Goal: Book appointment/travel/reservation

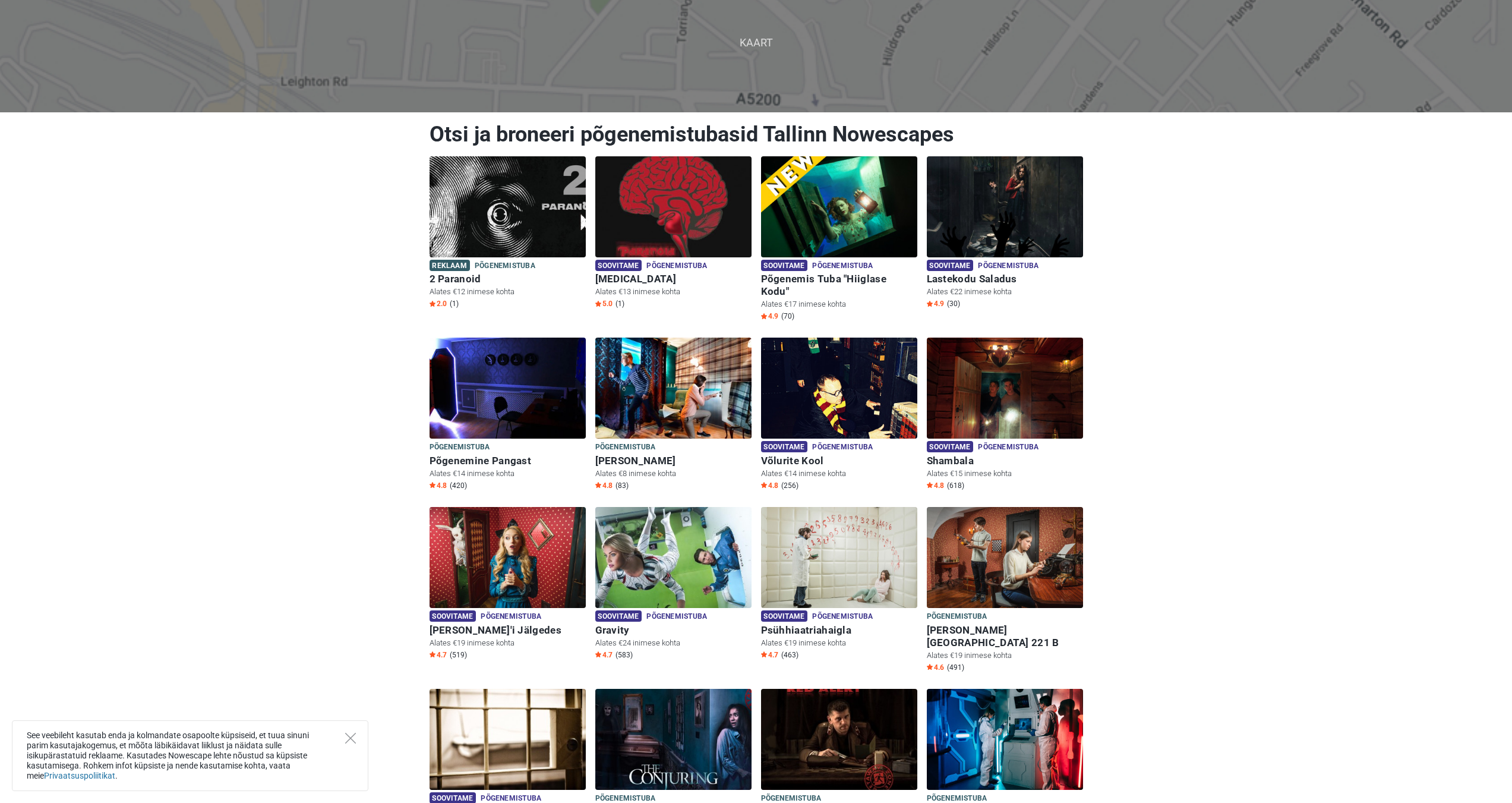
scroll to position [298, 0]
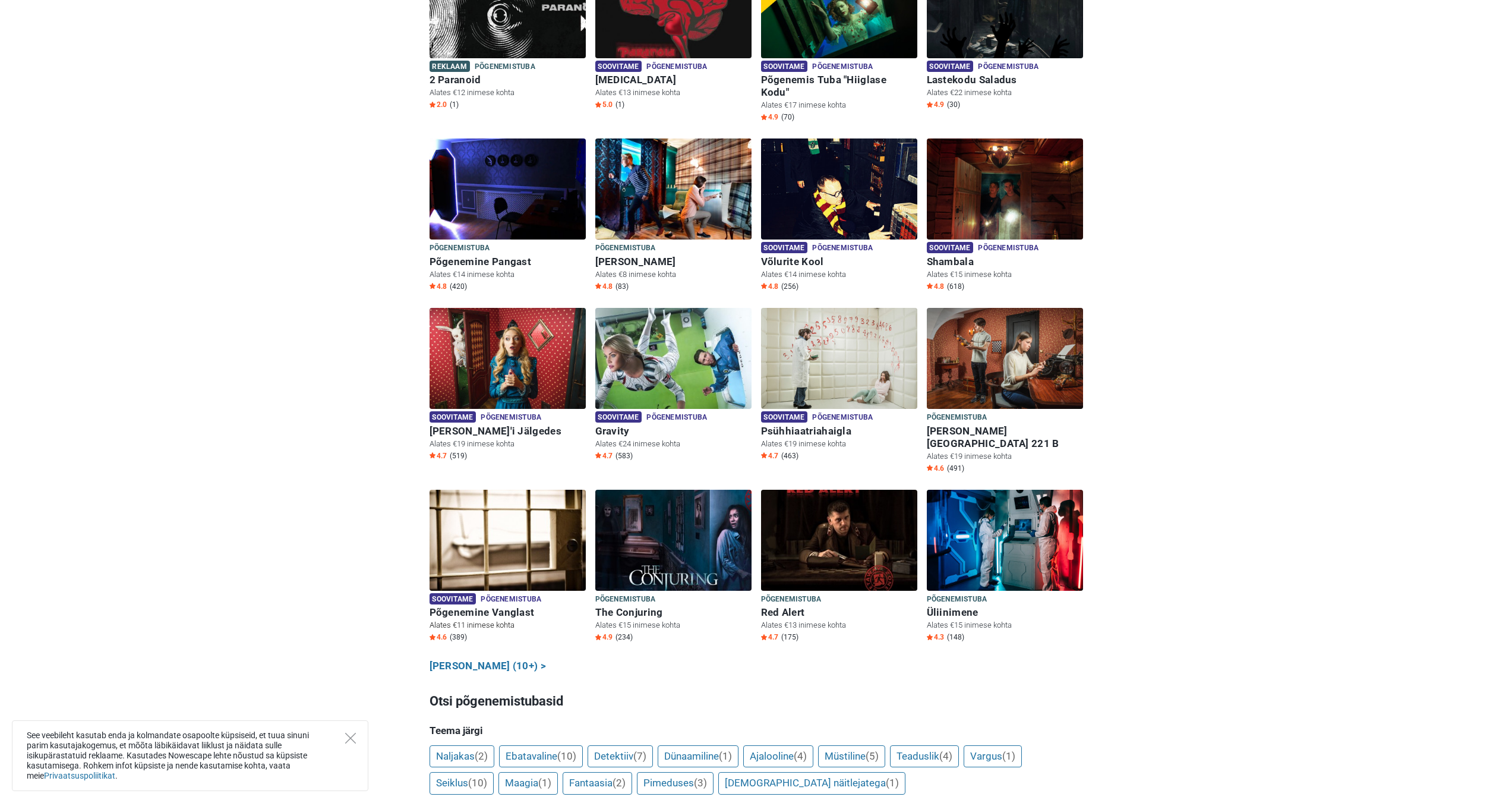
click at [498, 529] on img at bounding box center [508, 540] width 156 height 101
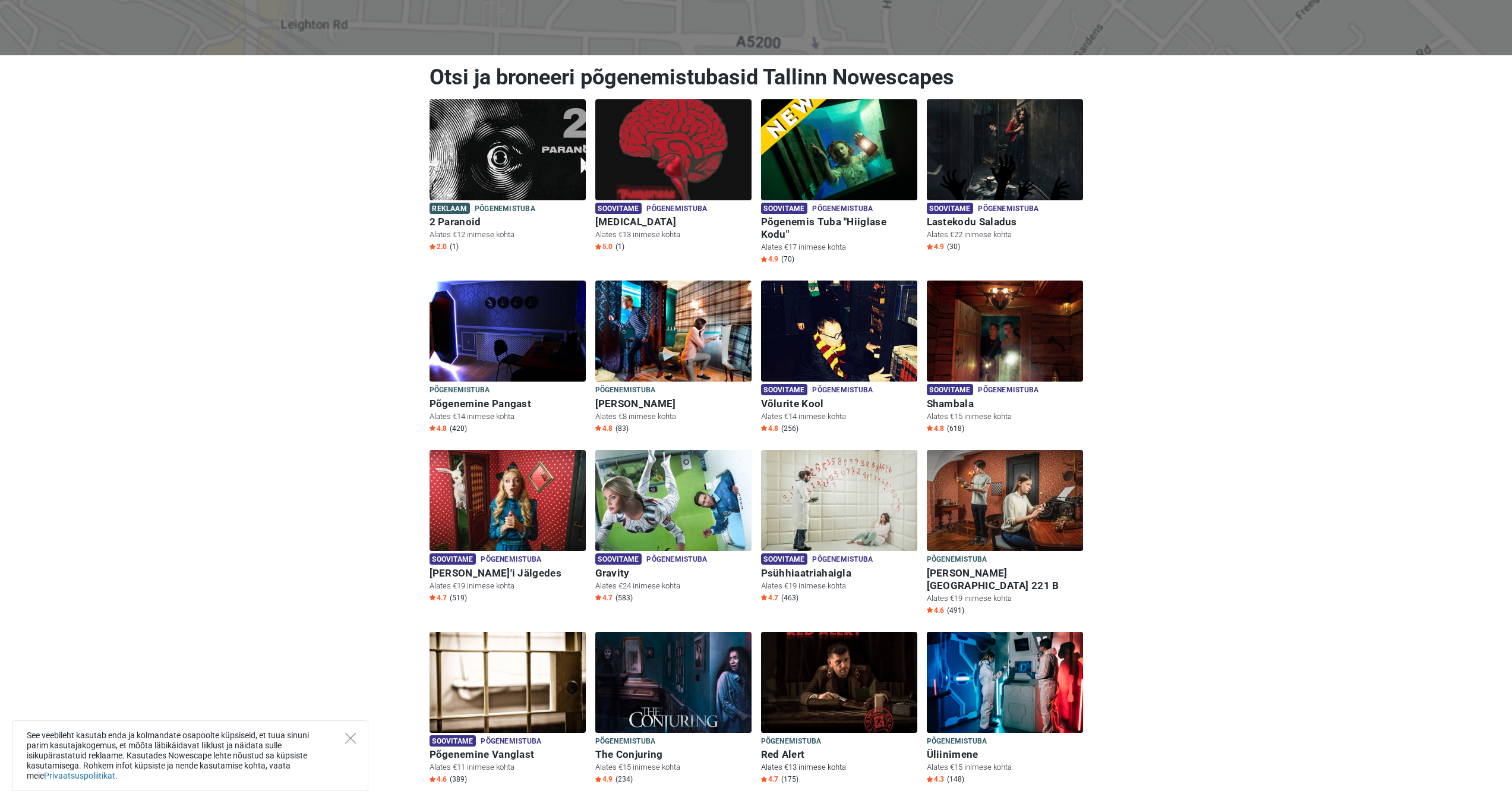
scroll to position [59, 0]
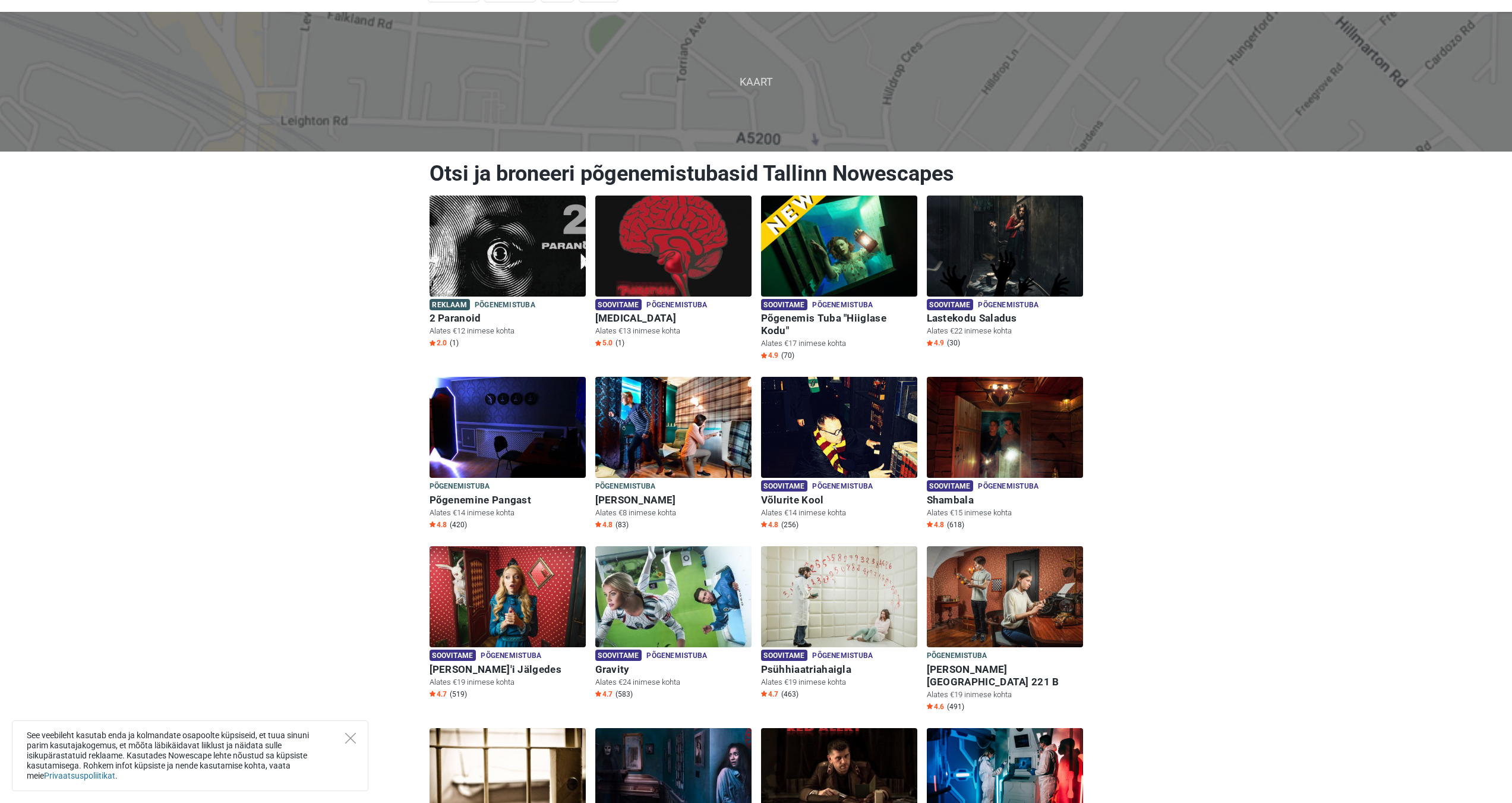
drag, startPoint x: 238, startPoint y: 379, endPoint x: 244, endPoint y: 380, distance: 6.1
click at [350, 740] on icon "Close" at bounding box center [350, 738] width 11 height 11
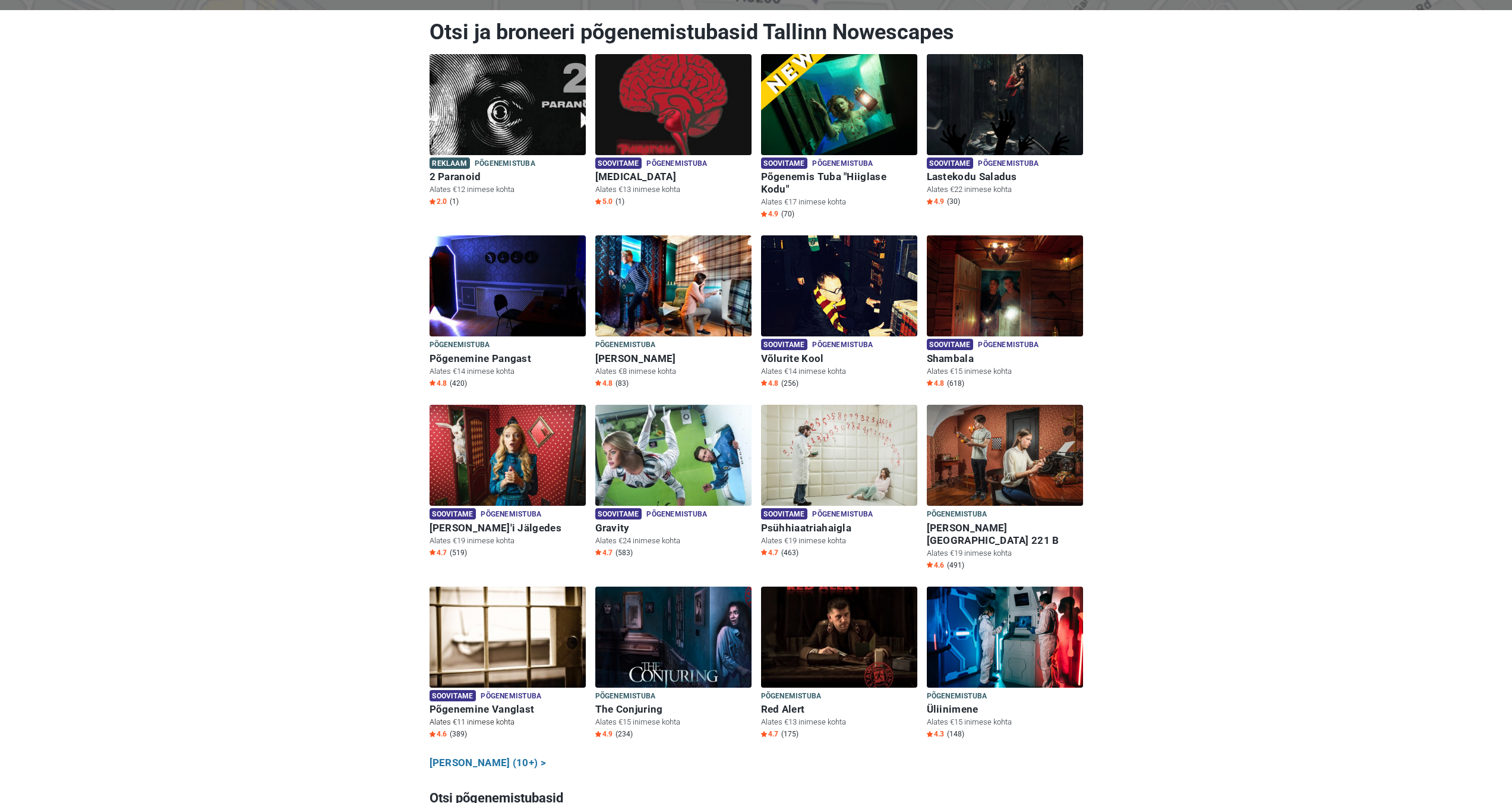
scroll to position [0, 0]
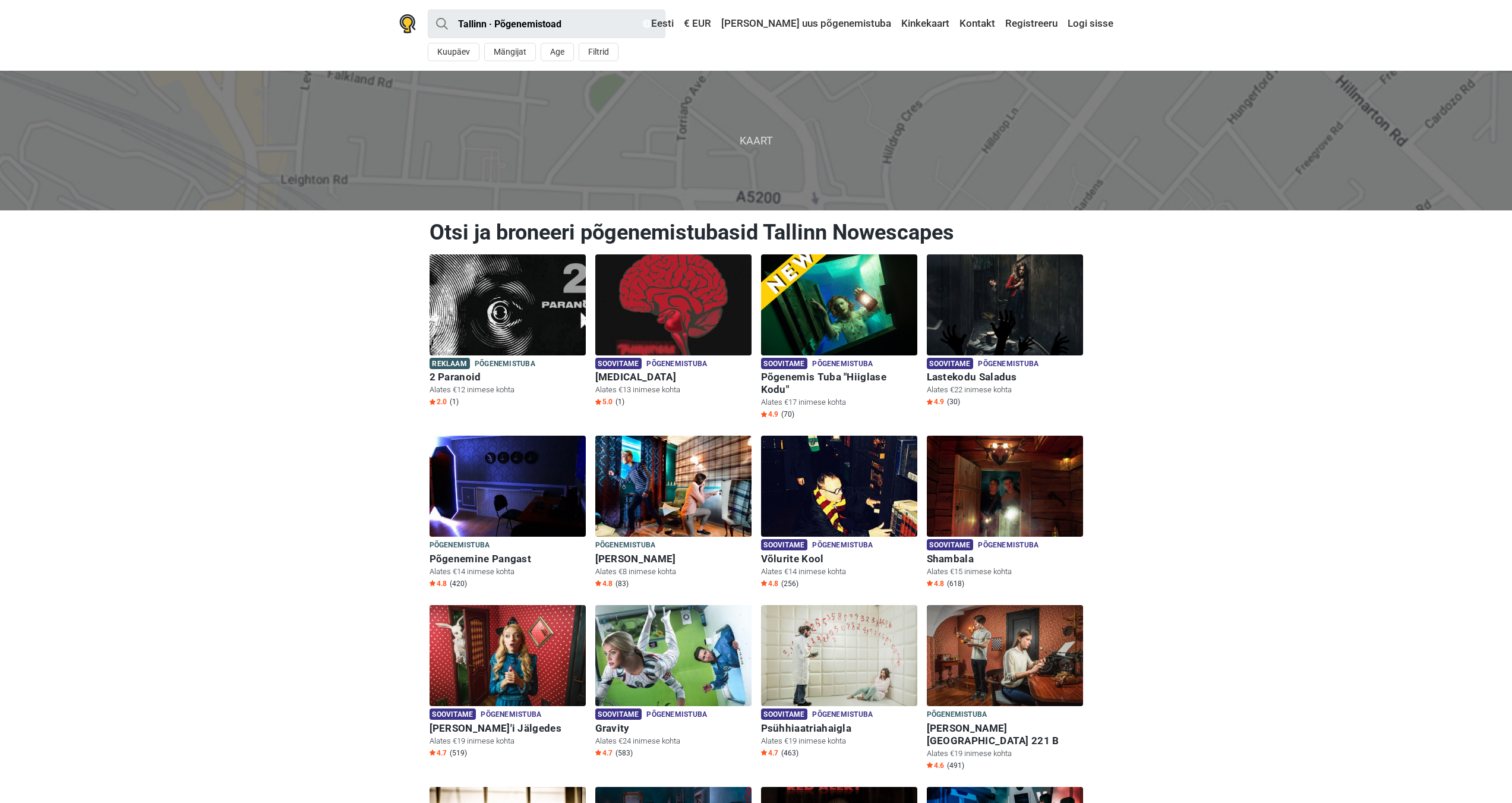
click at [370, 57] on header "Tallinn · Põgenemistoad Kõik Põgenemistuba Seiklus õues Põnevusmäng Kids room M…" at bounding box center [756, 35] width 1512 height 71
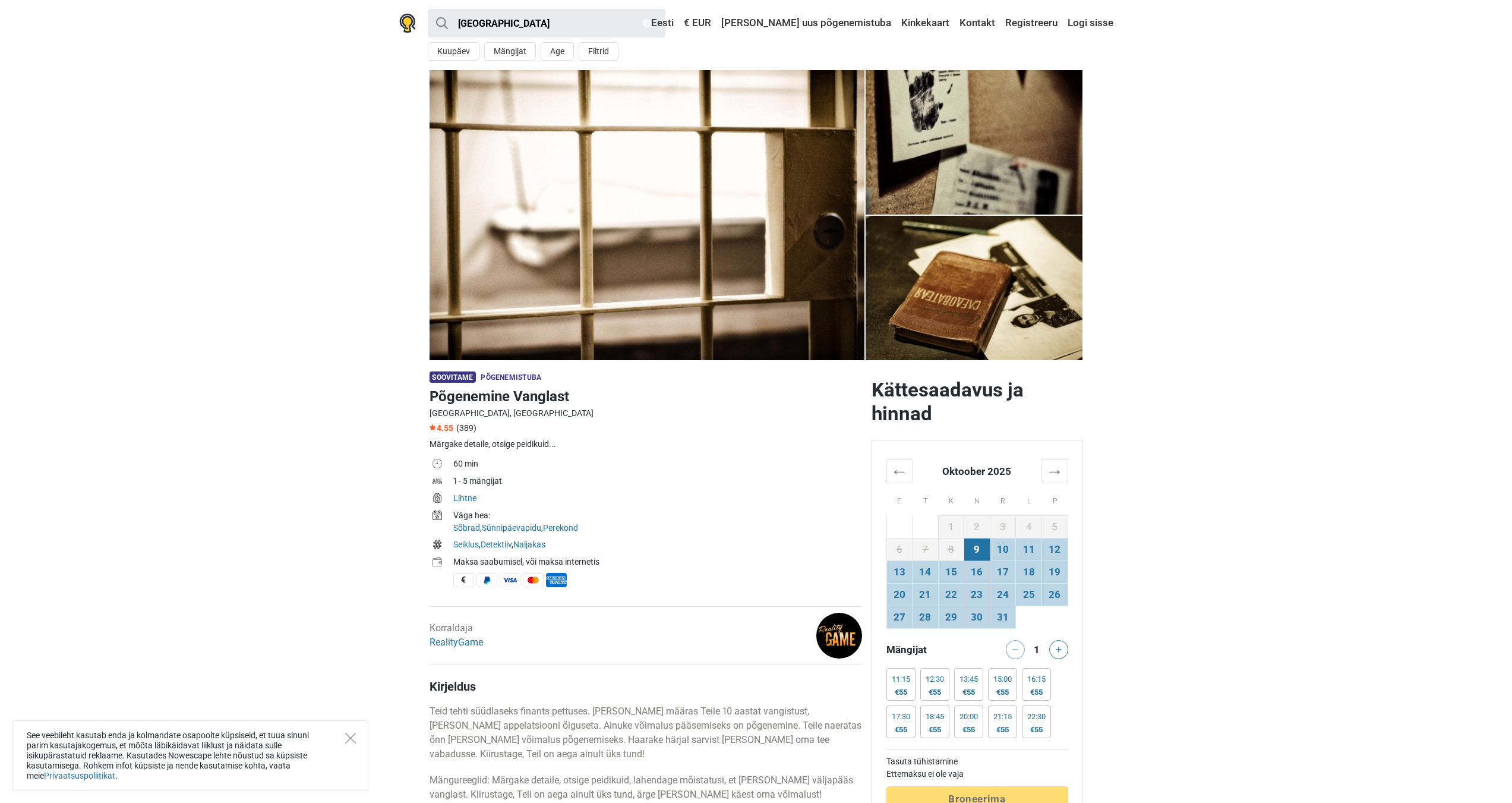
scroll to position [59, 0]
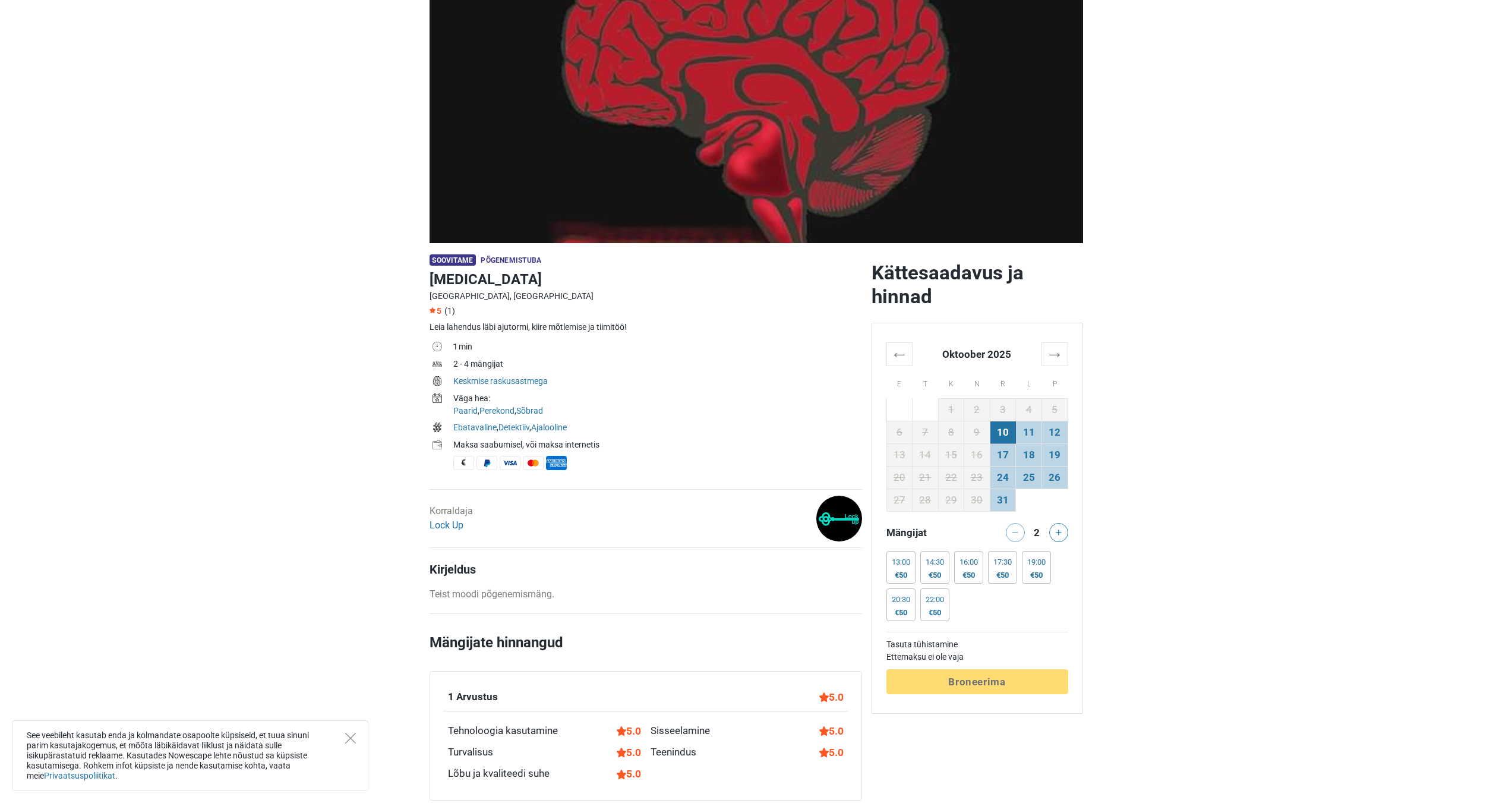
scroll to position [119, 0]
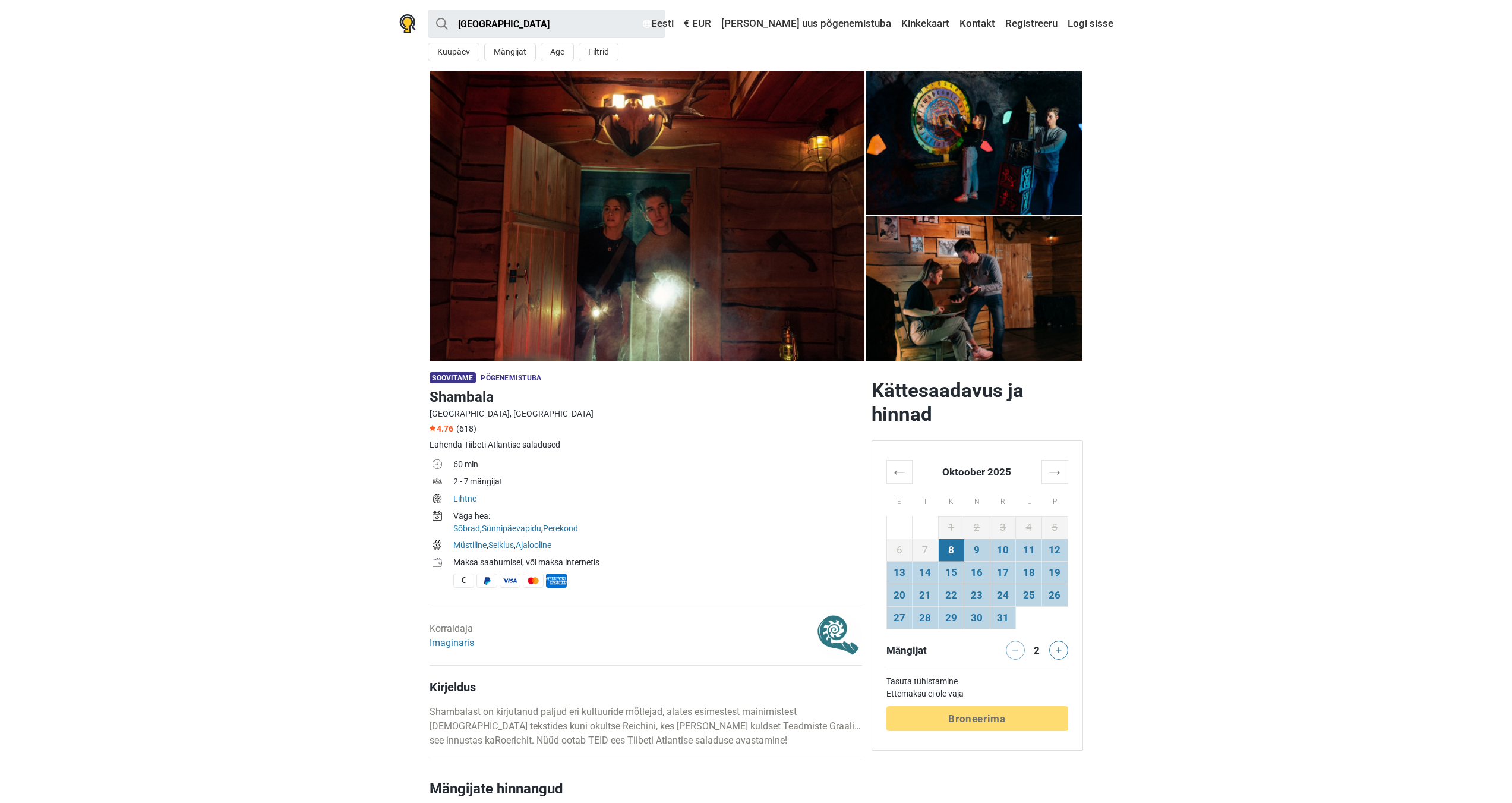
click at [979, 148] on img at bounding box center [974, 143] width 218 height 144
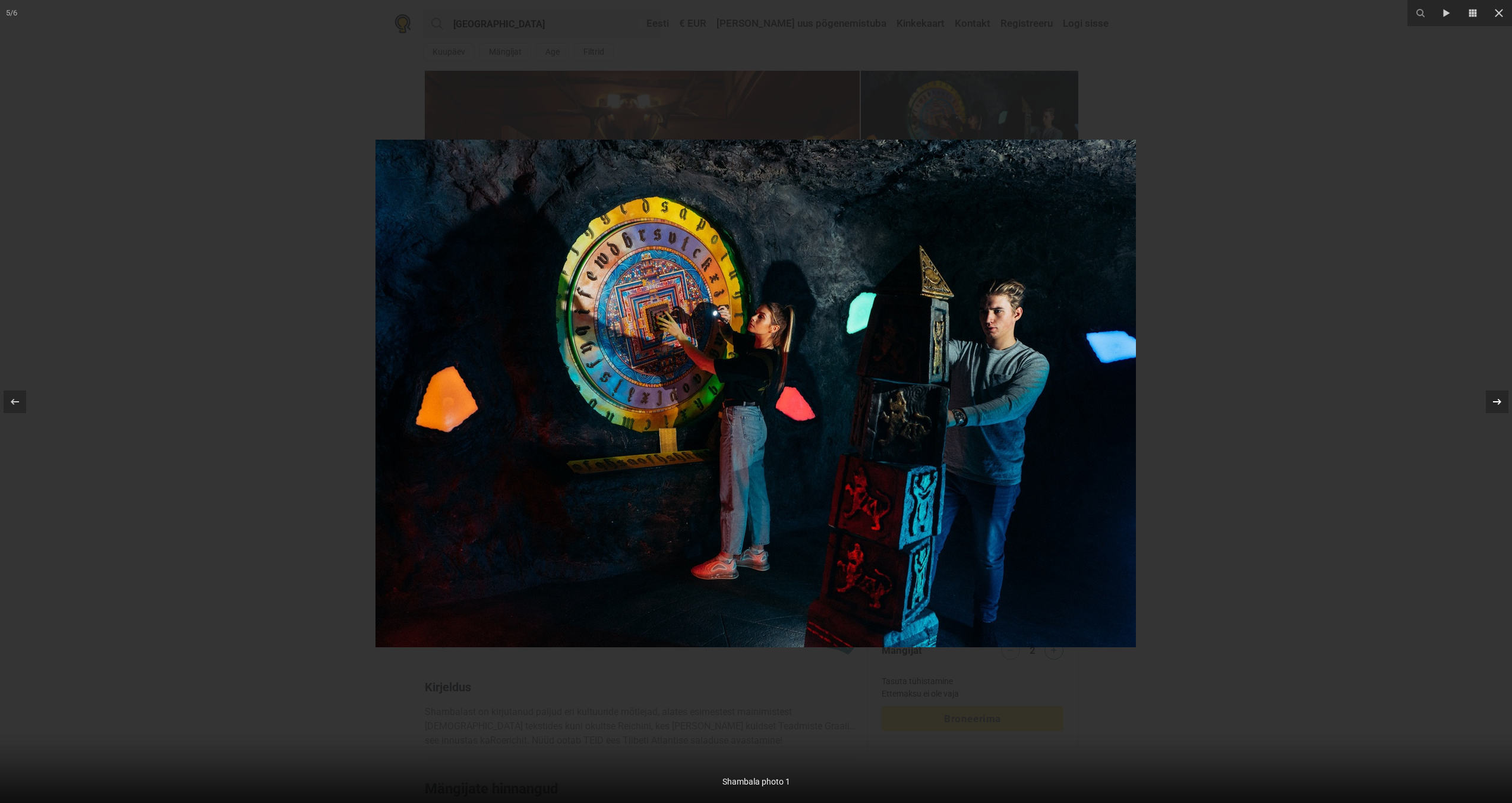
click at [1501, 401] on icon at bounding box center [1497, 402] width 14 height 14
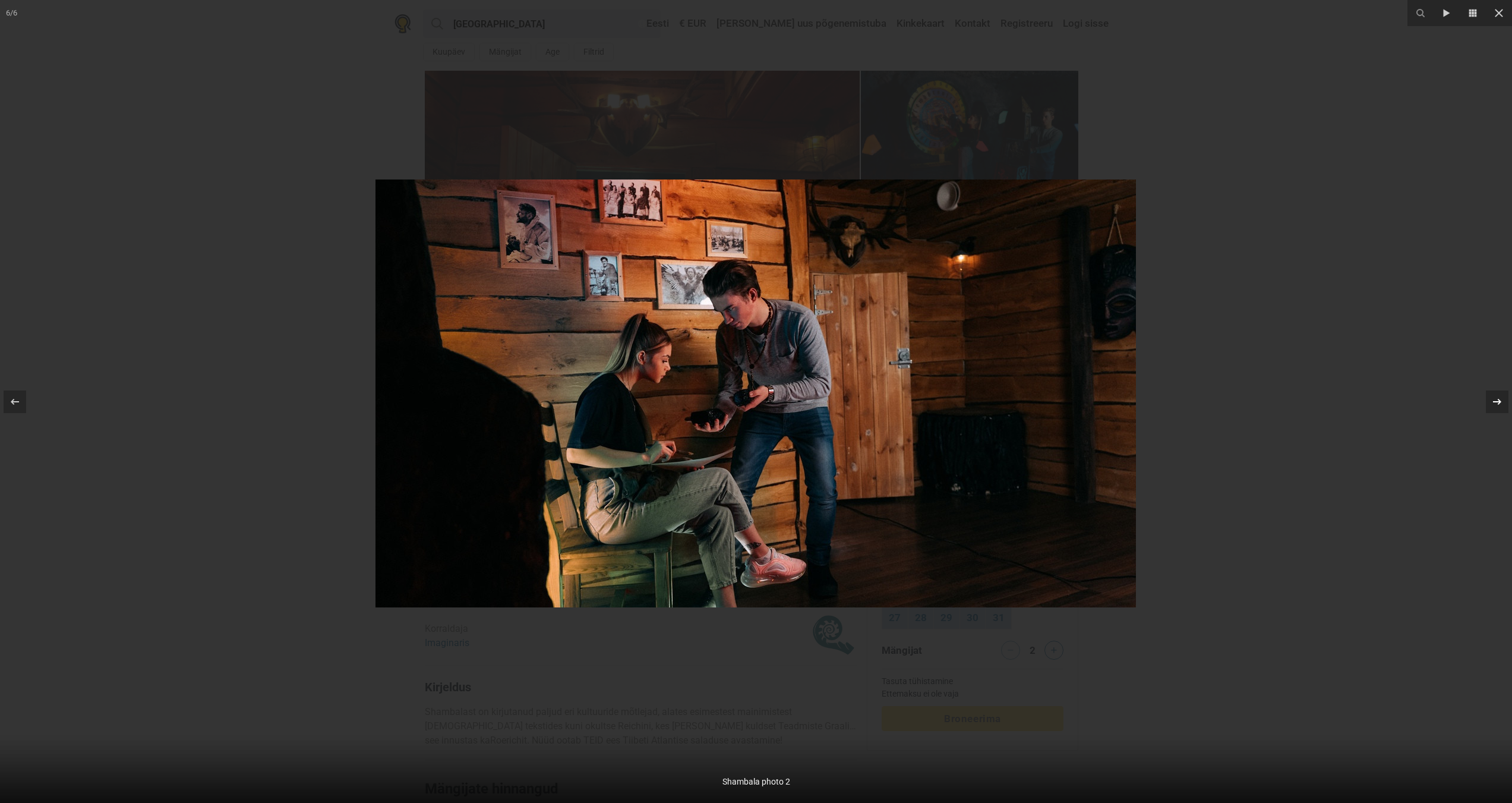
click at [1494, 402] on icon at bounding box center [1497, 402] width 8 height 6
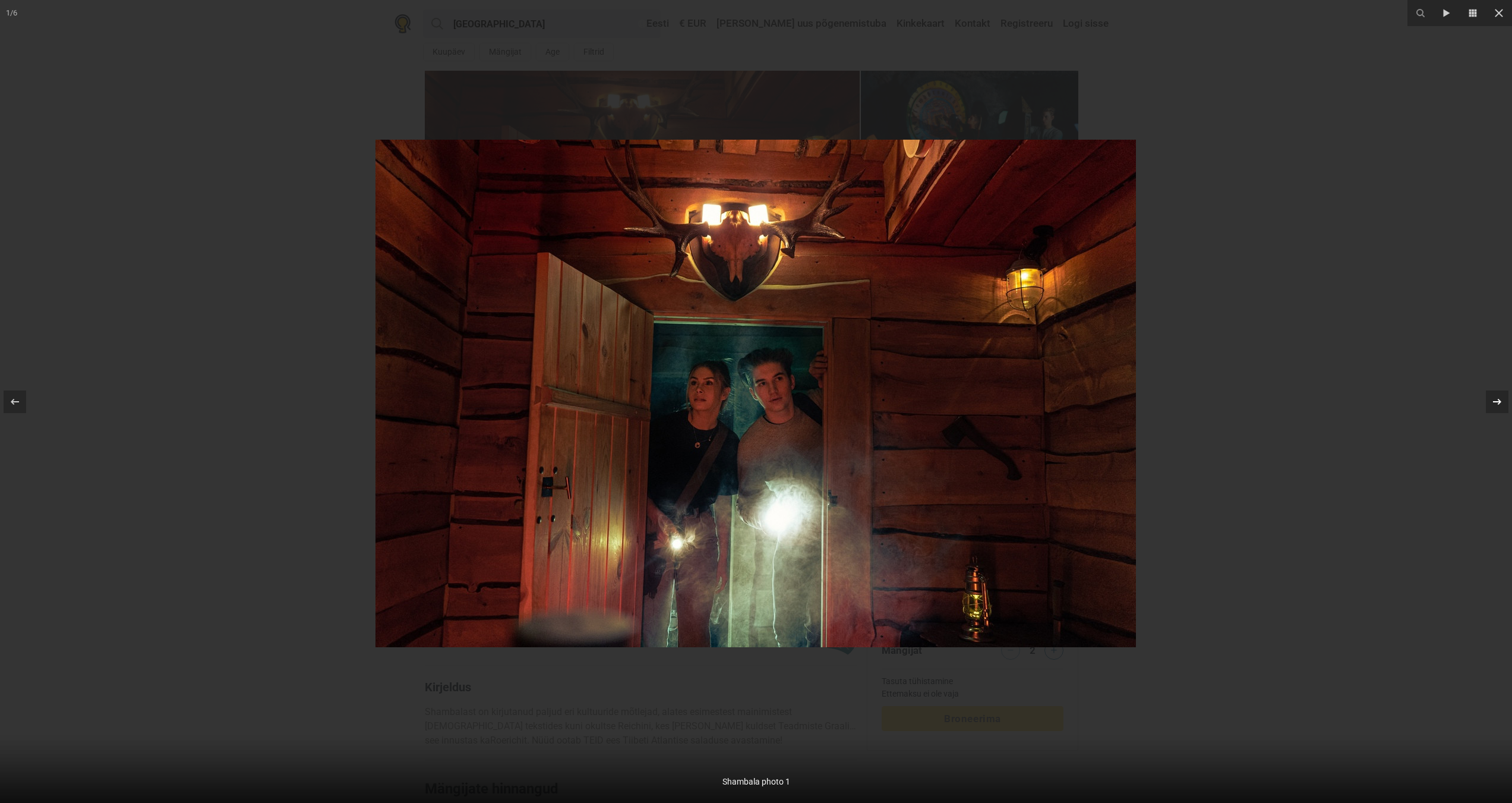
click at [1498, 402] on icon at bounding box center [1497, 402] width 14 height 14
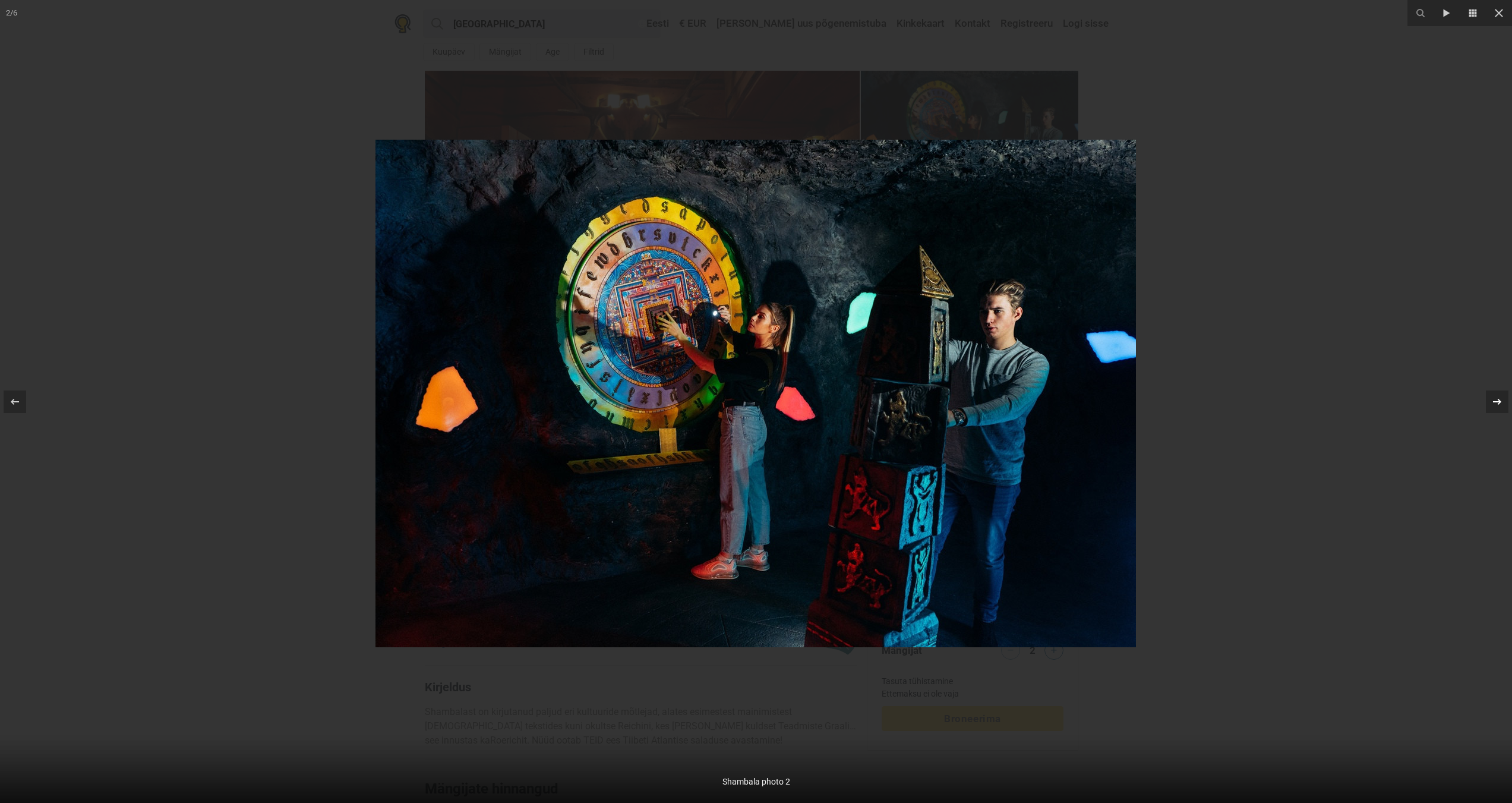
click at [1498, 402] on icon at bounding box center [1497, 402] width 14 height 14
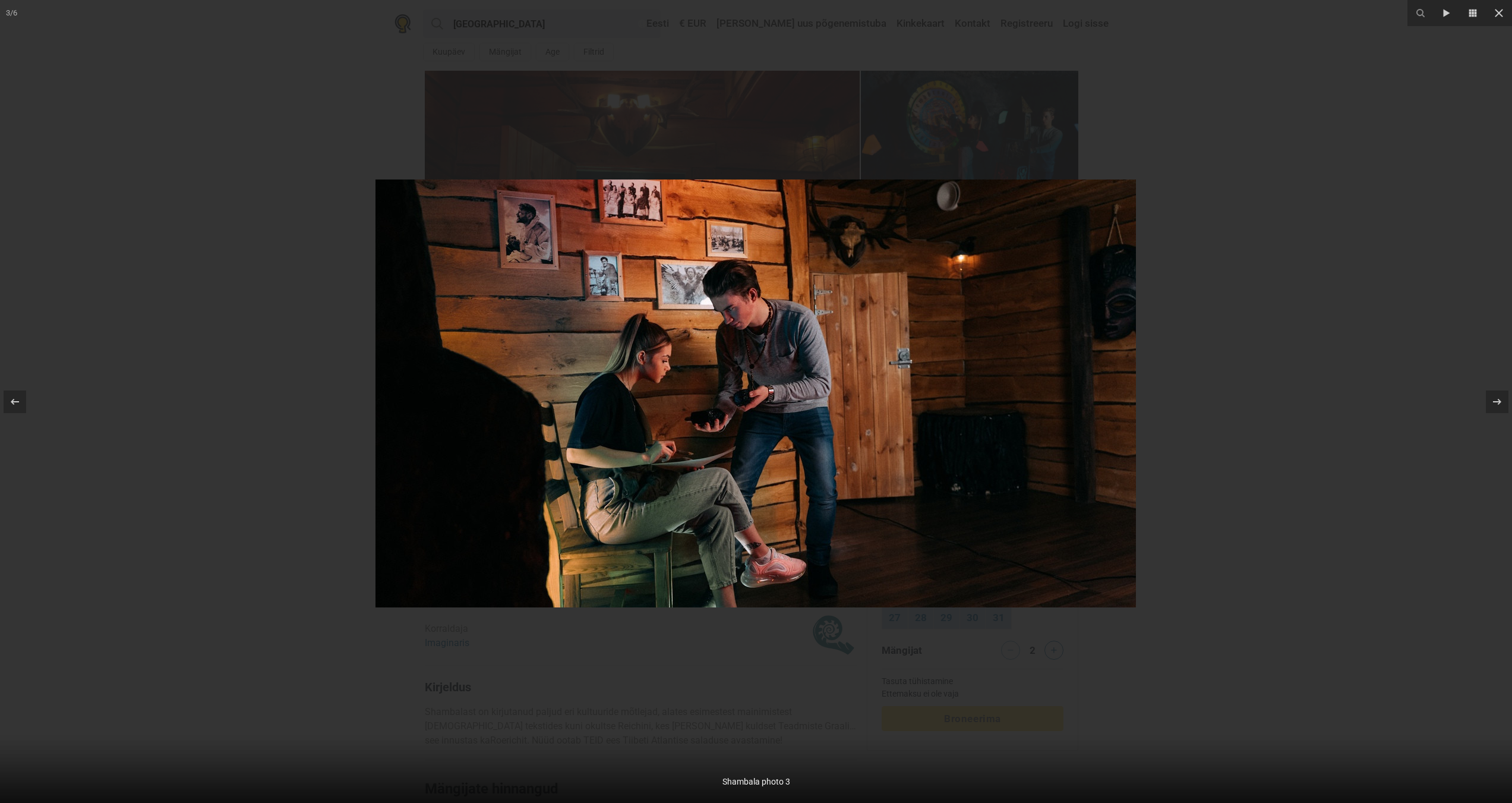
click at [1296, 352] on div at bounding box center [756, 402] width 1512 height 803
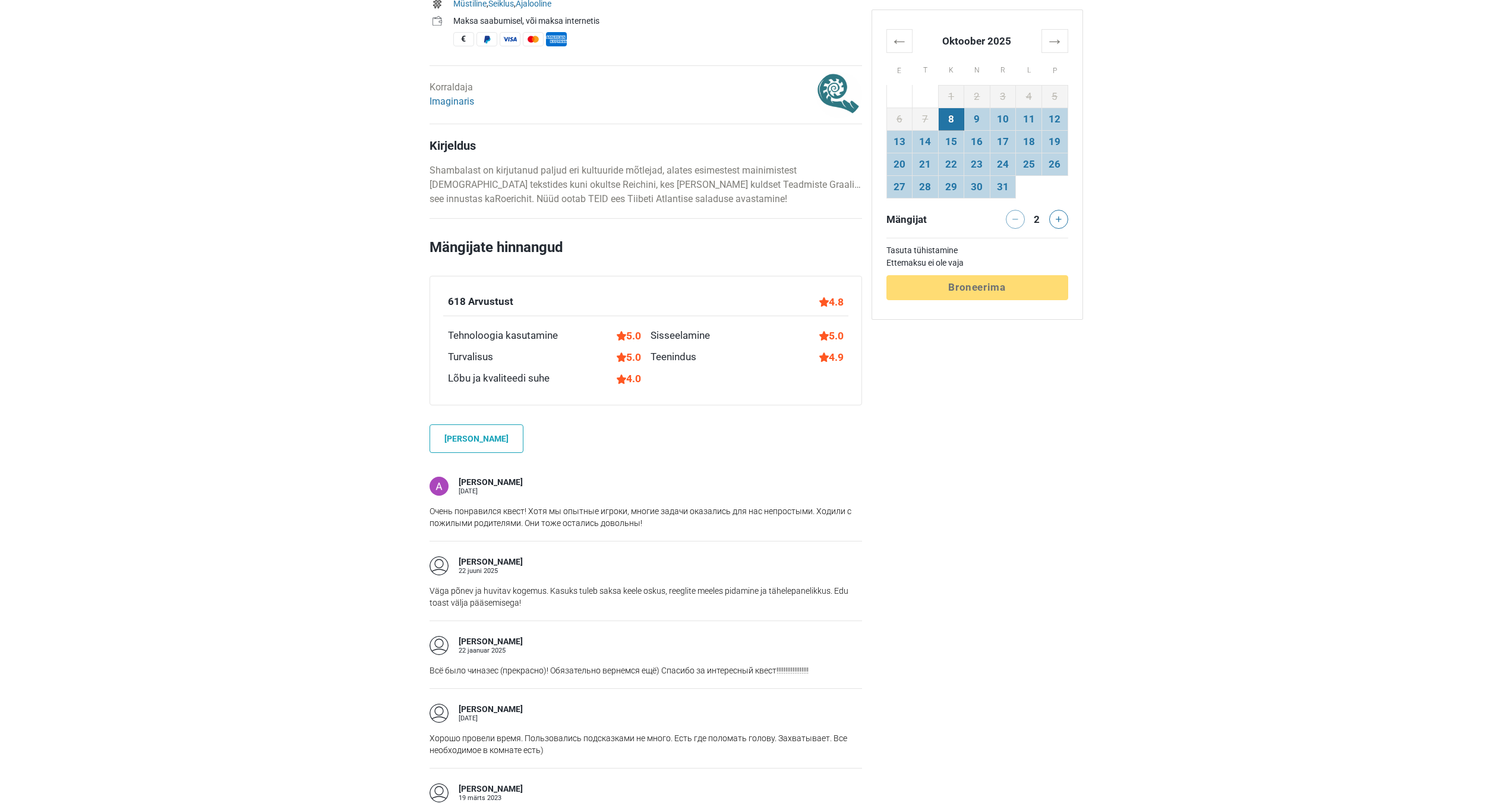
scroll to position [238, 0]
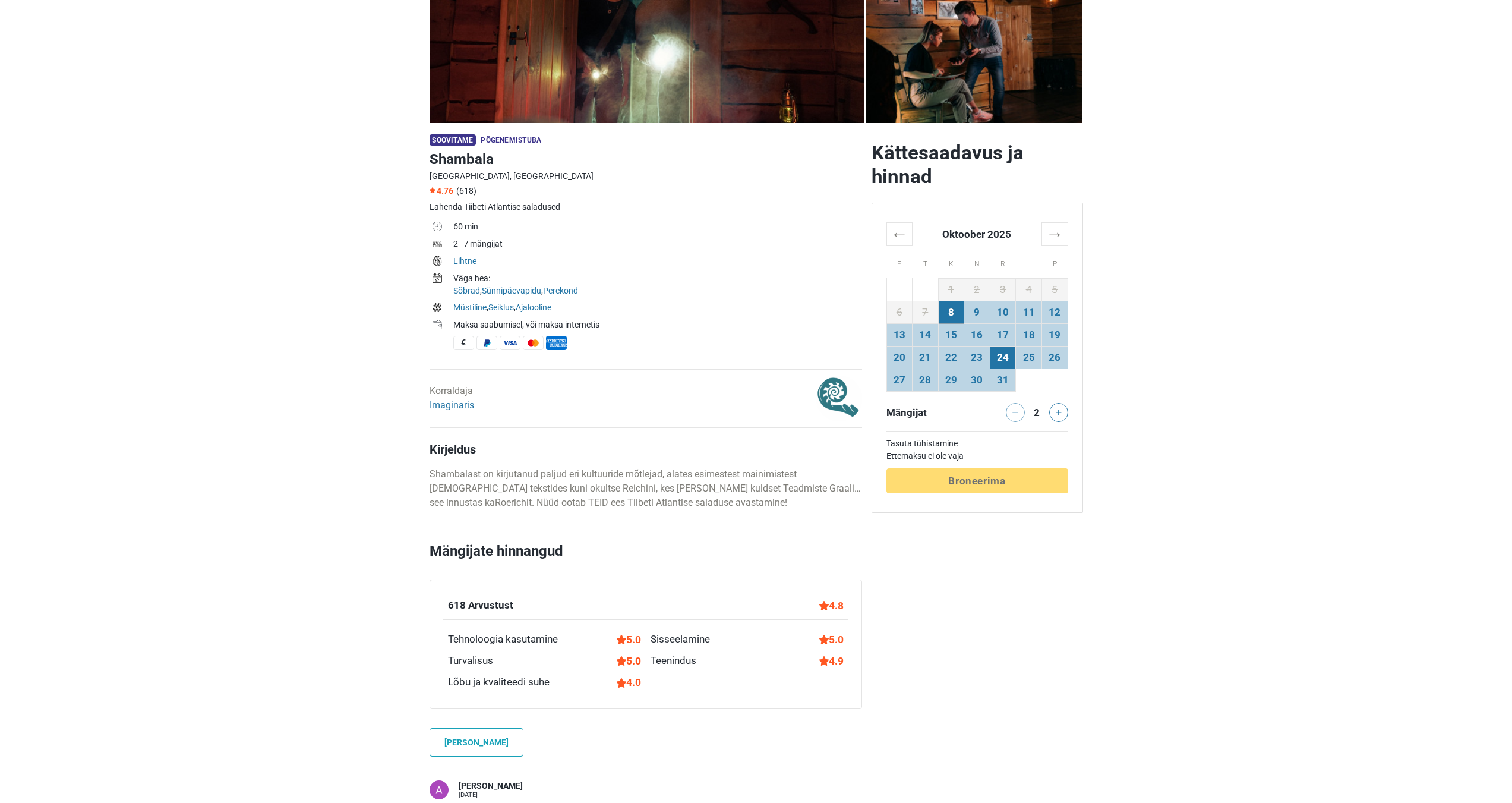
click at [1002, 352] on td "24" at bounding box center [1003, 357] width 26 height 23
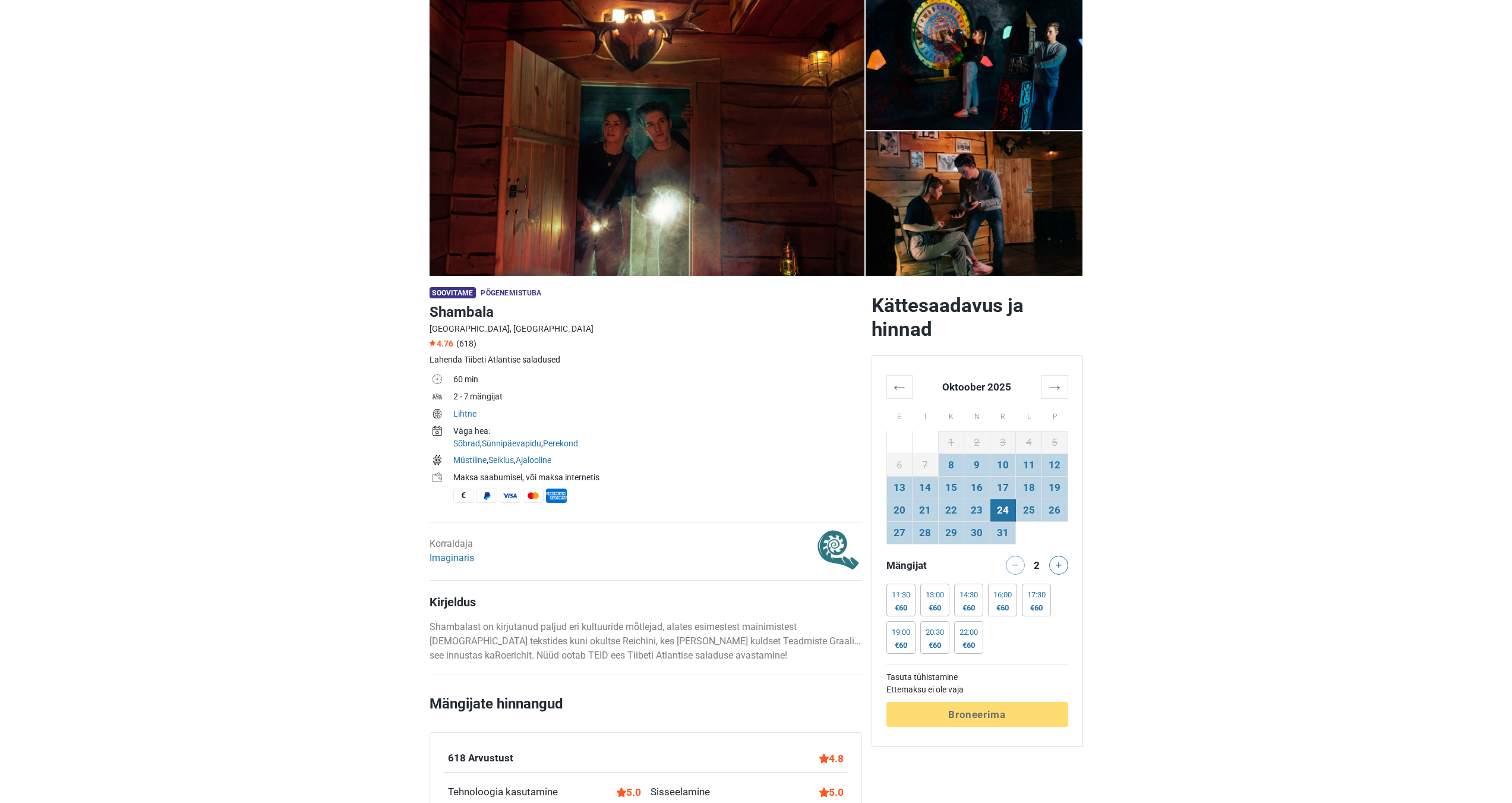
scroll to position [119, 0]
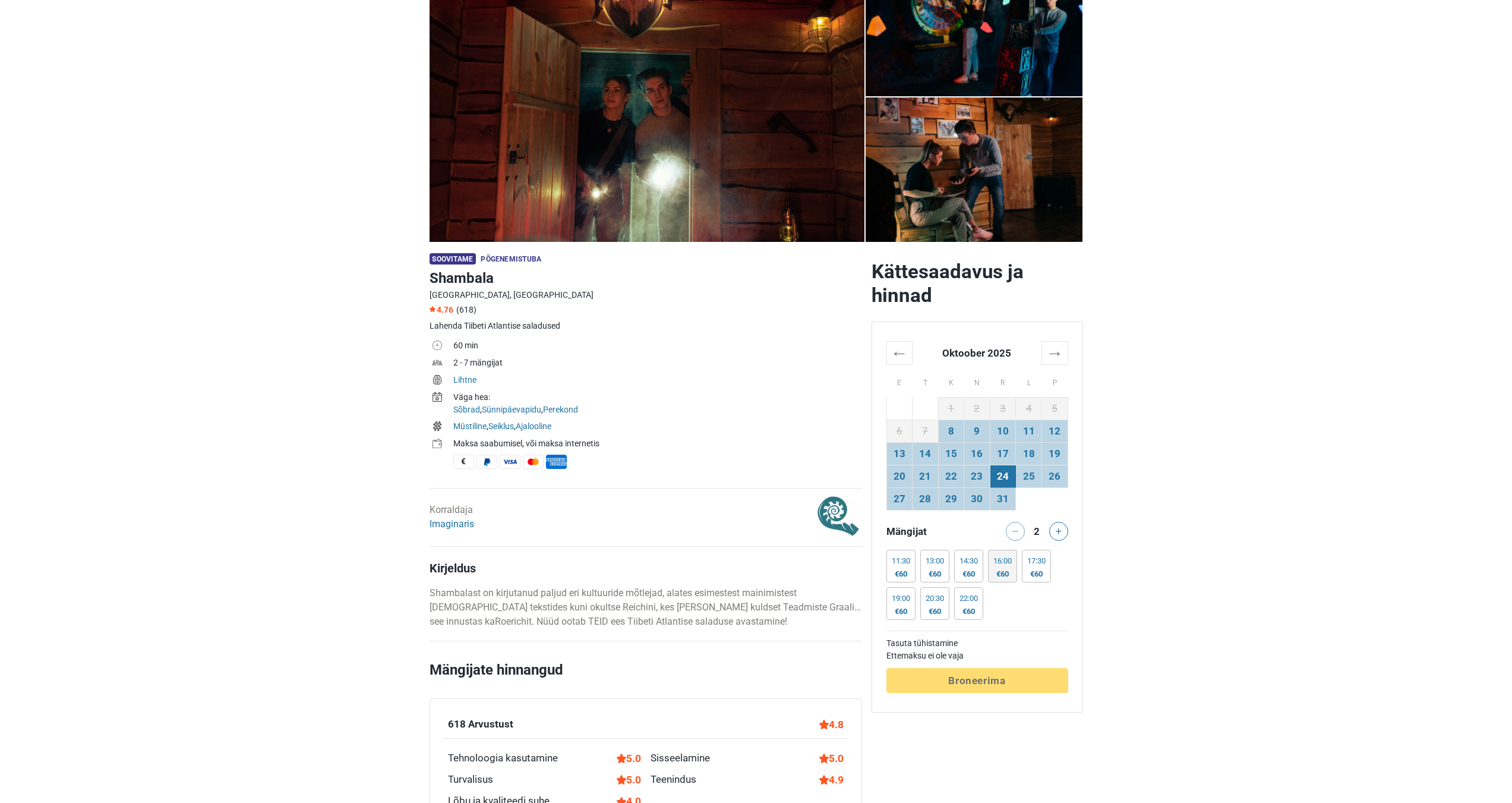
click at [1005, 564] on div "16:00" at bounding box center [1003, 561] width 18 height 10
click at [1058, 537] on button at bounding box center [1058, 531] width 19 height 19
click at [1059, 536] on button at bounding box center [1058, 531] width 19 height 19
click at [971, 471] on td "23" at bounding box center [977, 477] width 26 height 23
click at [1002, 461] on td "17" at bounding box center [1003, 454] width 26 height 23
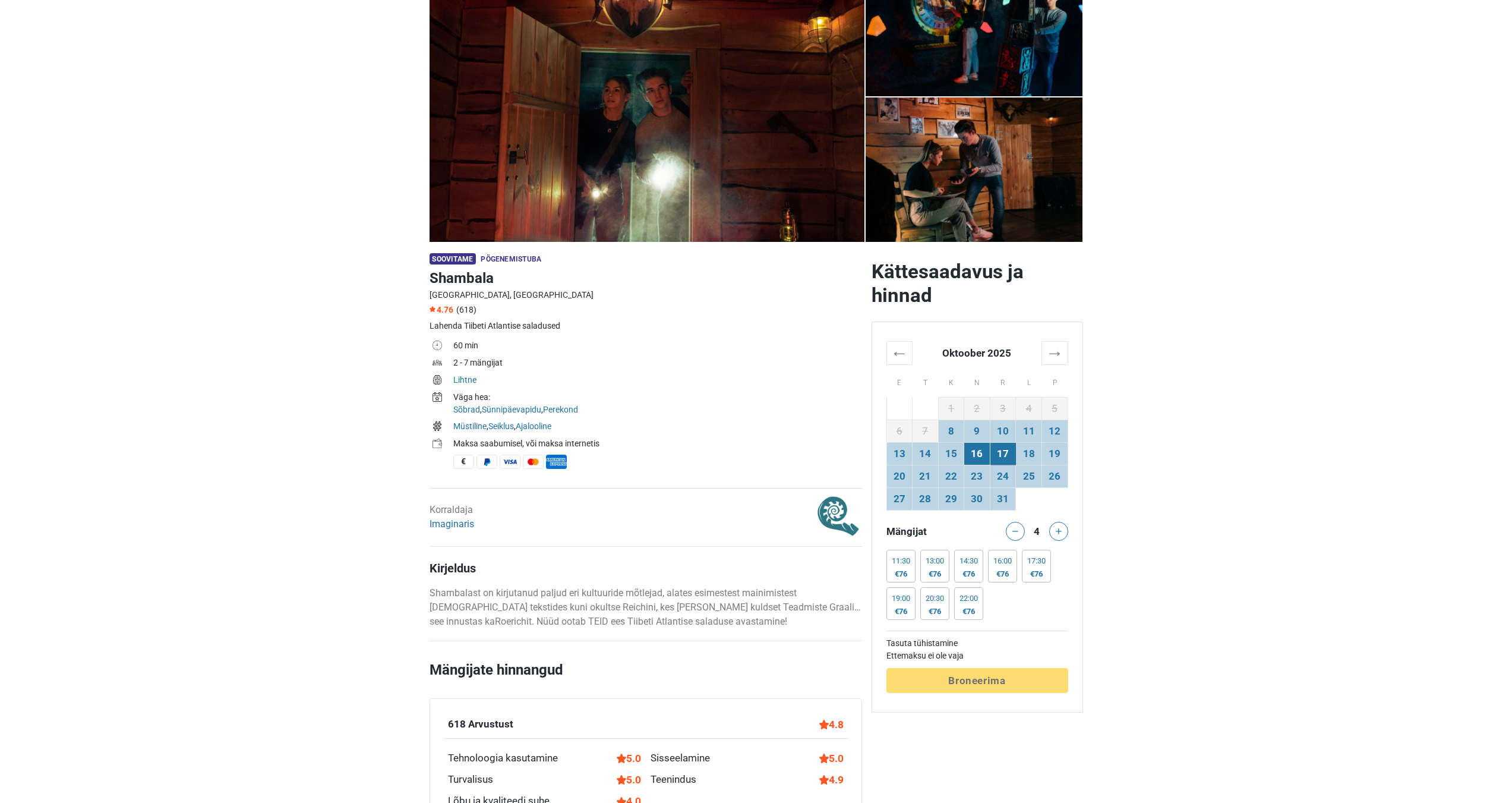
click at [982, 454] on td "16" at bounding box center [977, 454] width 26 height 23
click at [998, 559] on div "16:00" at bounding box center [1003, 561] width 18 height 10
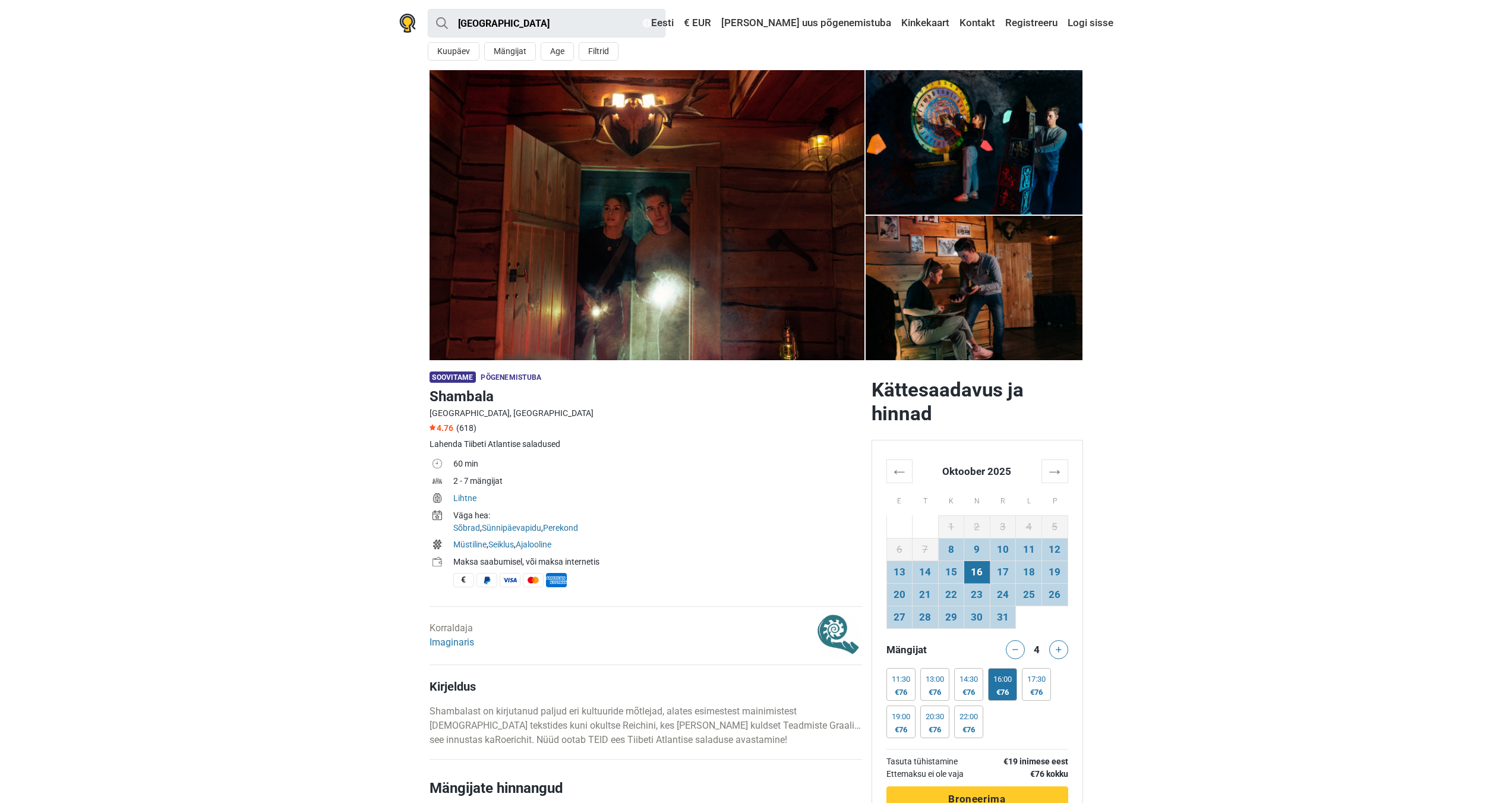
scroll to position [0, 0]
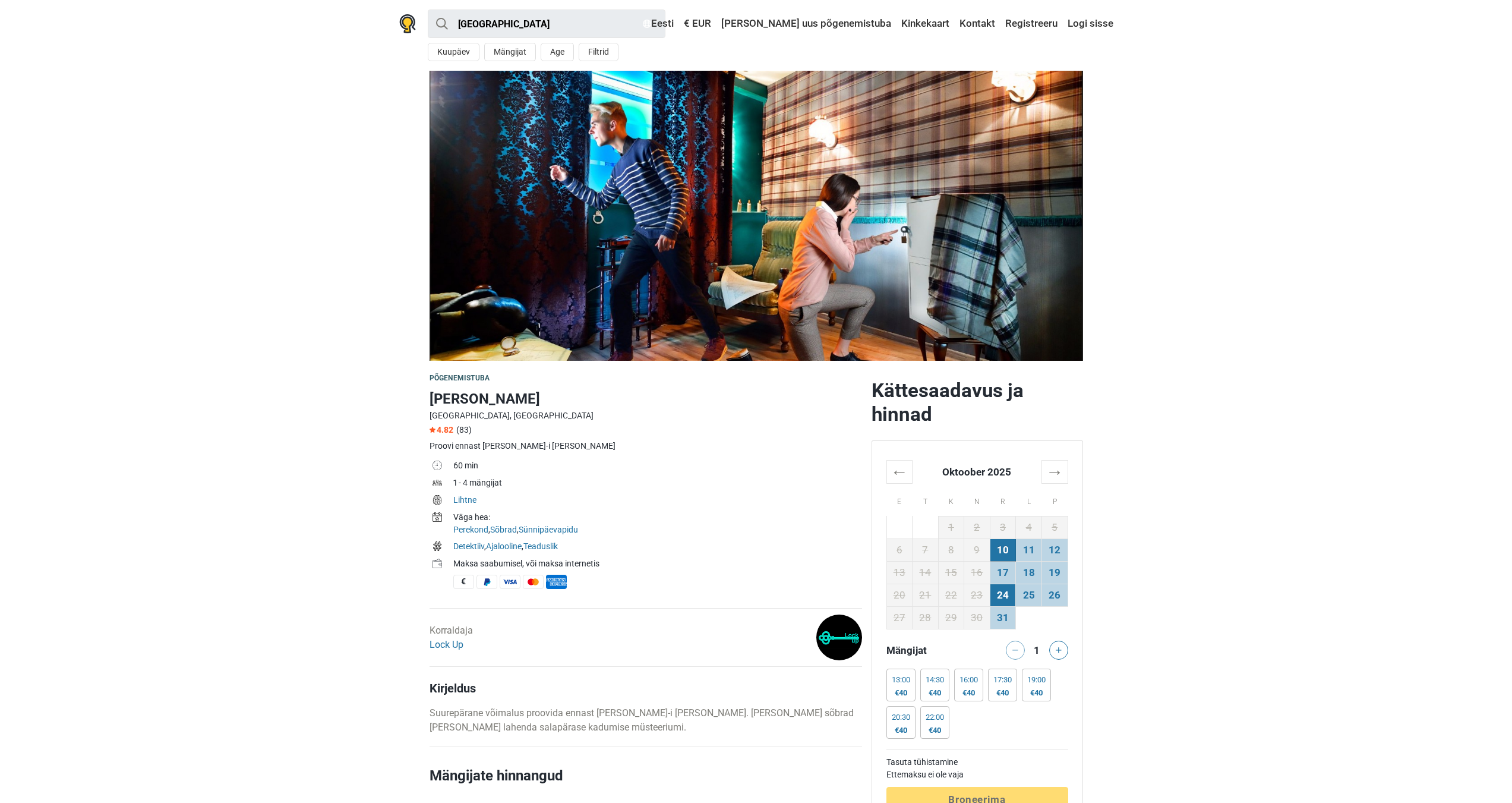
click at [1000, 585] on td "24" at bounding box center [1003, 595] width 26 height 23
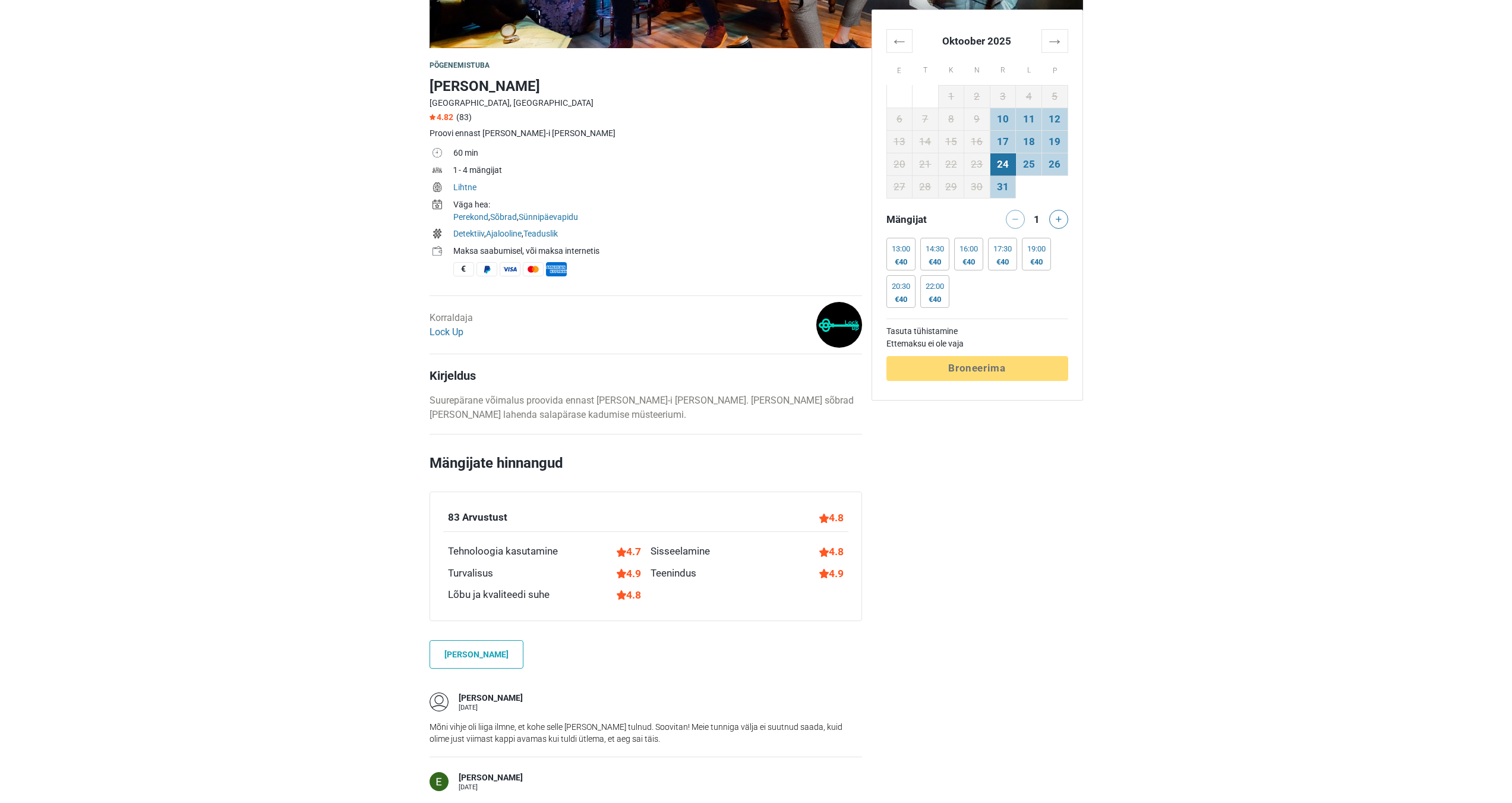
scroll to position [178, 0]
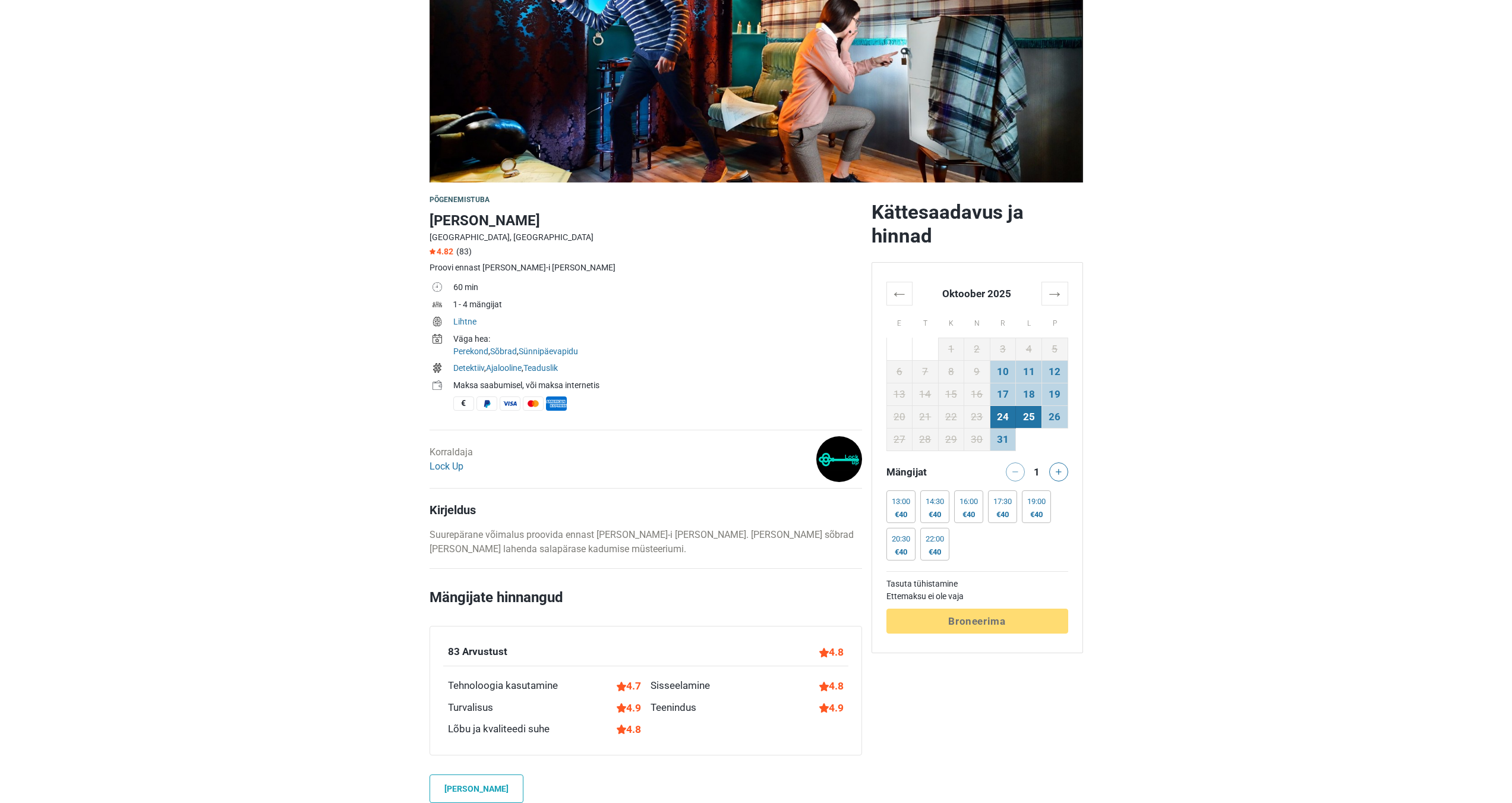
click at [1027, 424] on td "25" at bounding box center [1029, 417] width 26 height 23
click at [1005, 421] on td "24" at bounding box center [1003, 417] width 26 height 23
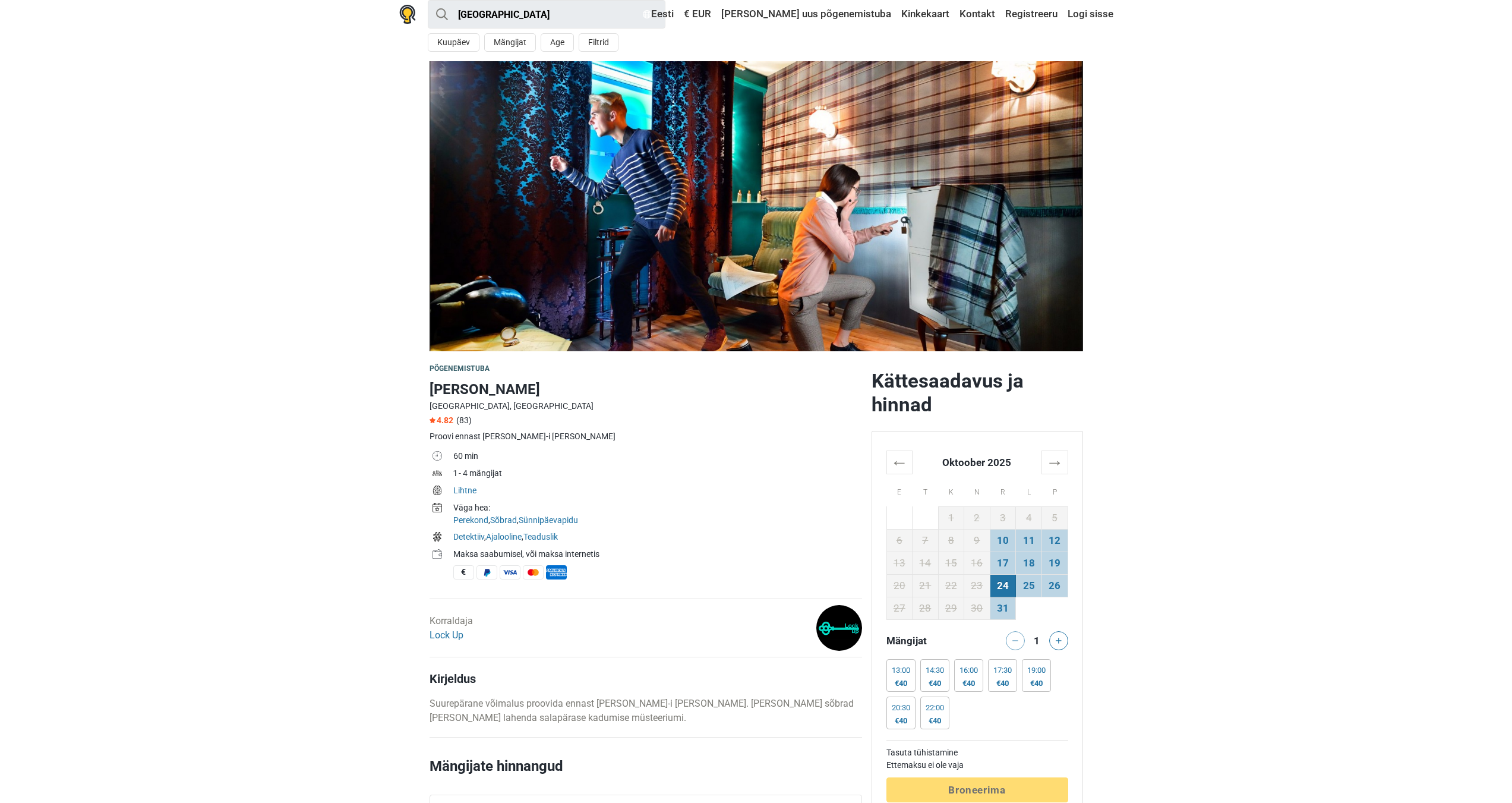
scroll to position [0, 0]
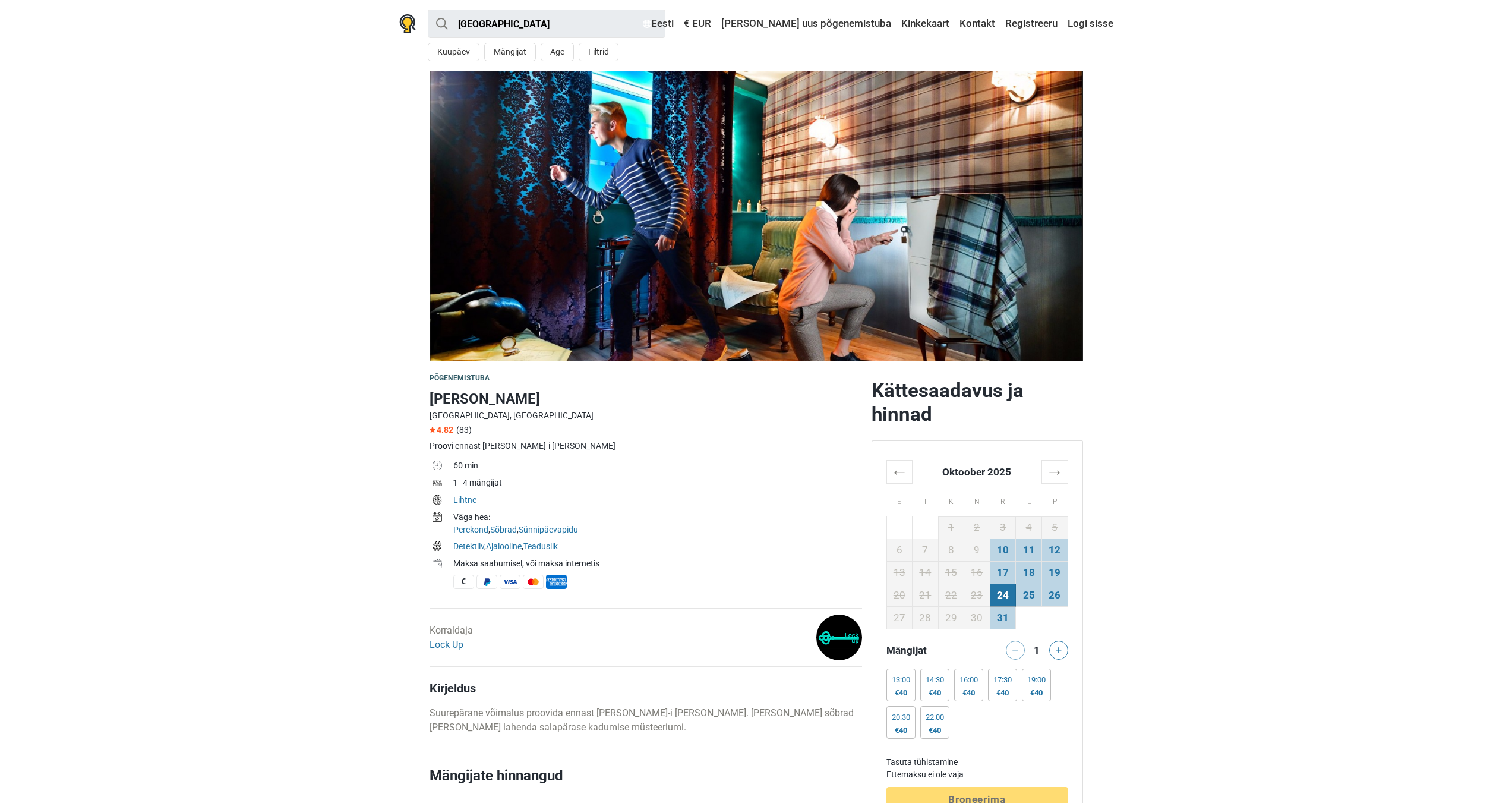
click at [1061, 646] on button at bounding box center [1058, 650] width 19 height 19
click at [1001, 682] on div "17:30" at bounding box center [1003, 680] width 18 height 10
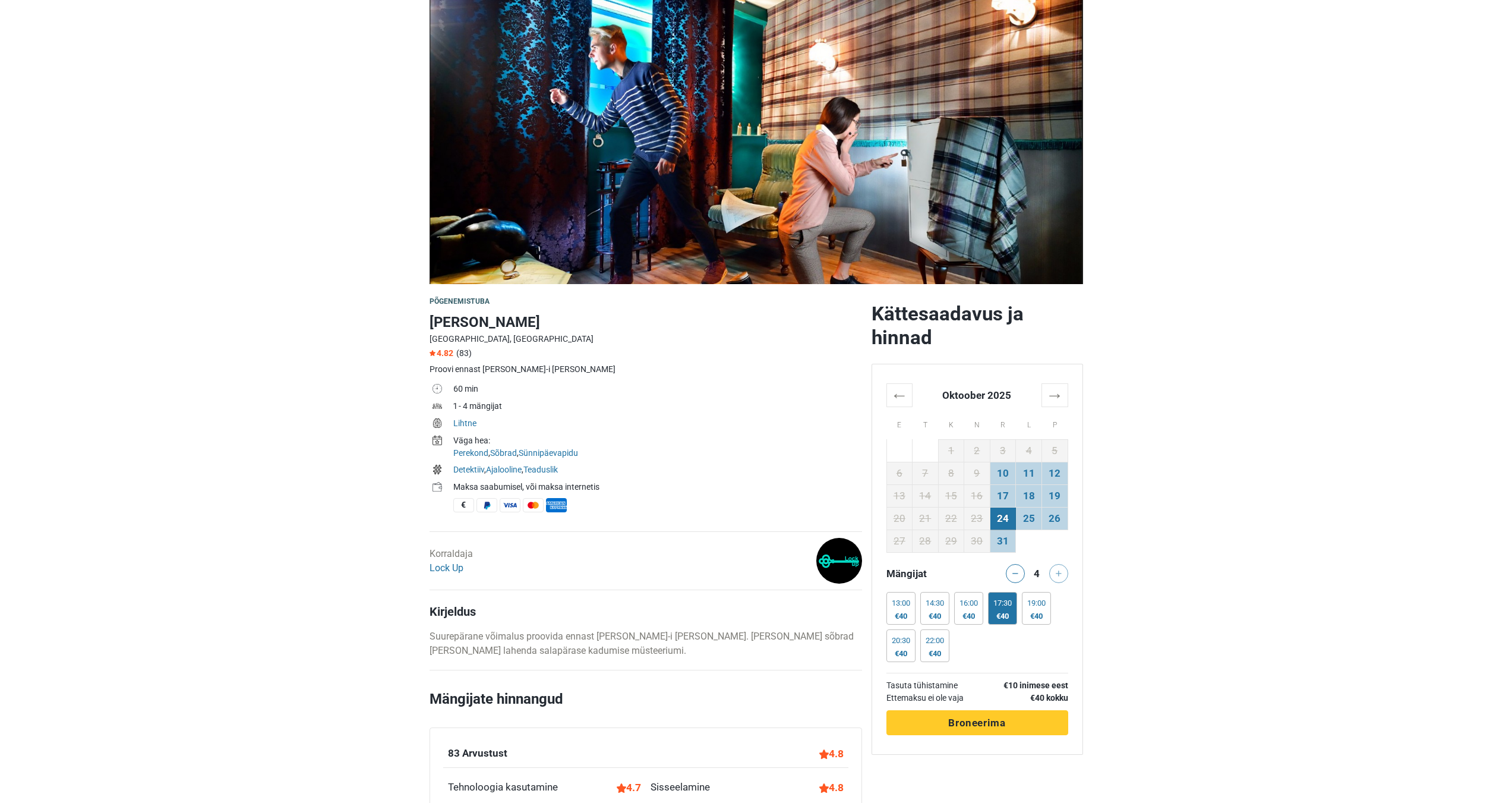
scroll to position [59, 0]
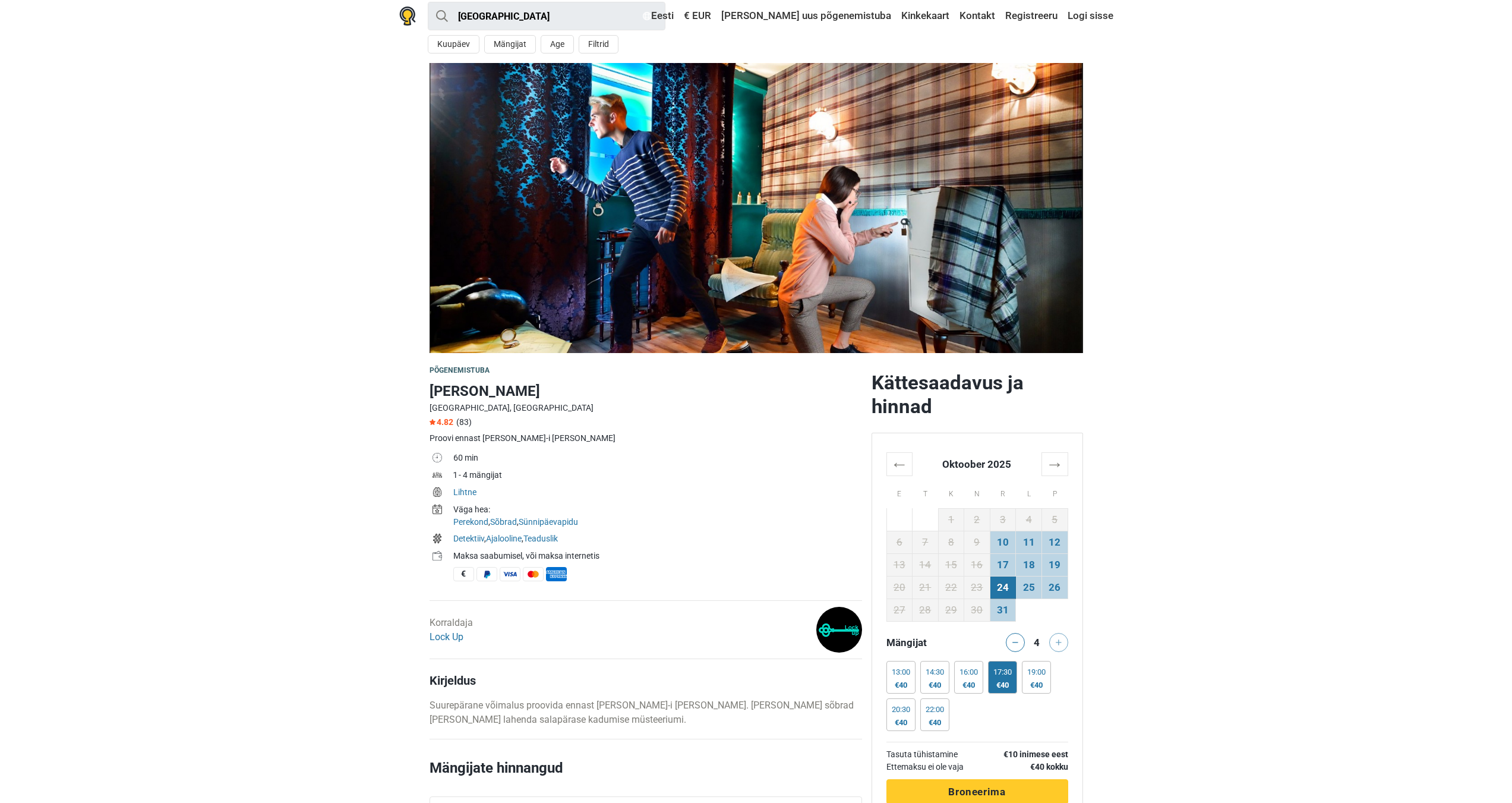
scroll to position [0, 0]
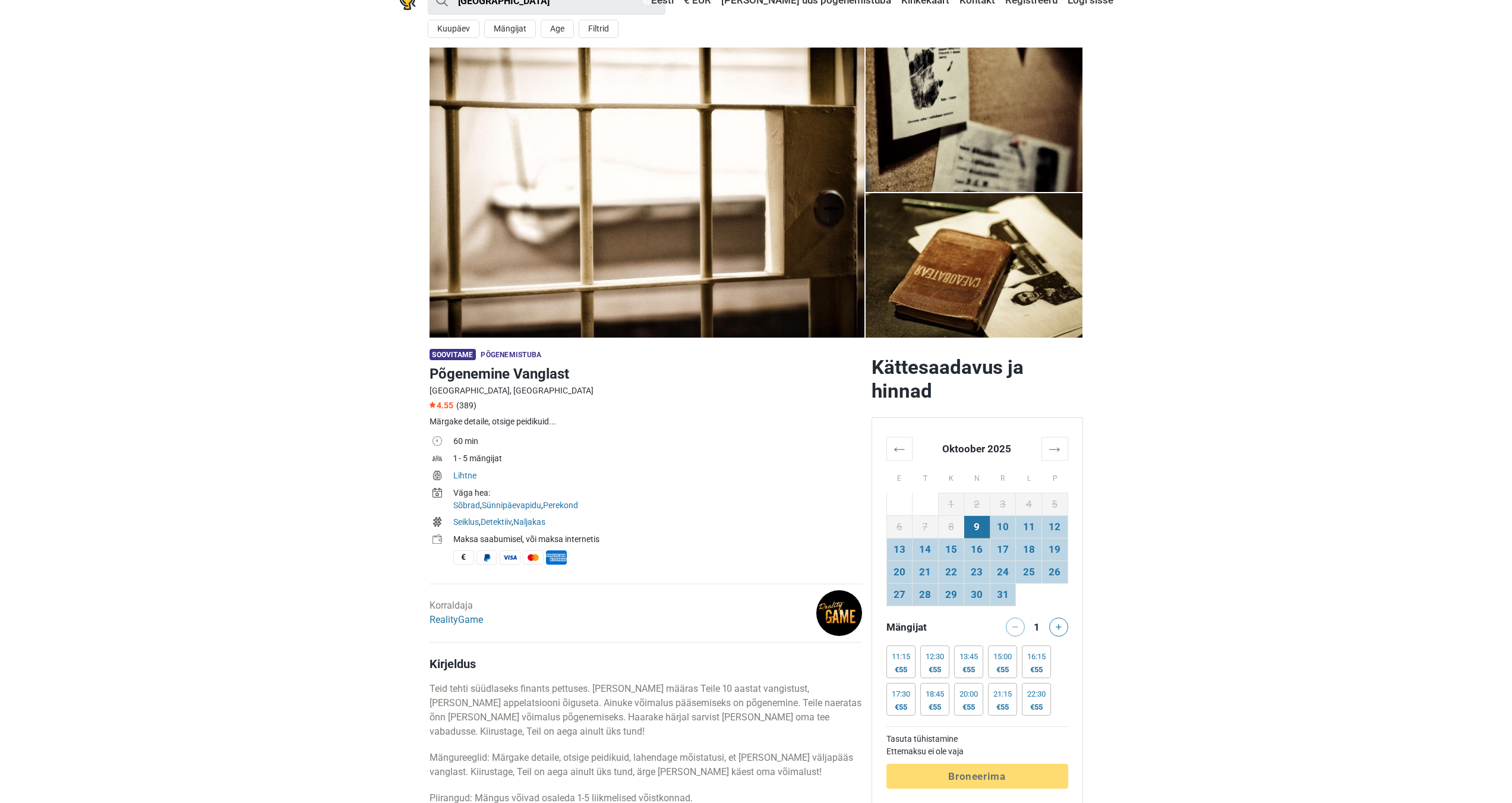
scroll to position [119, 0]
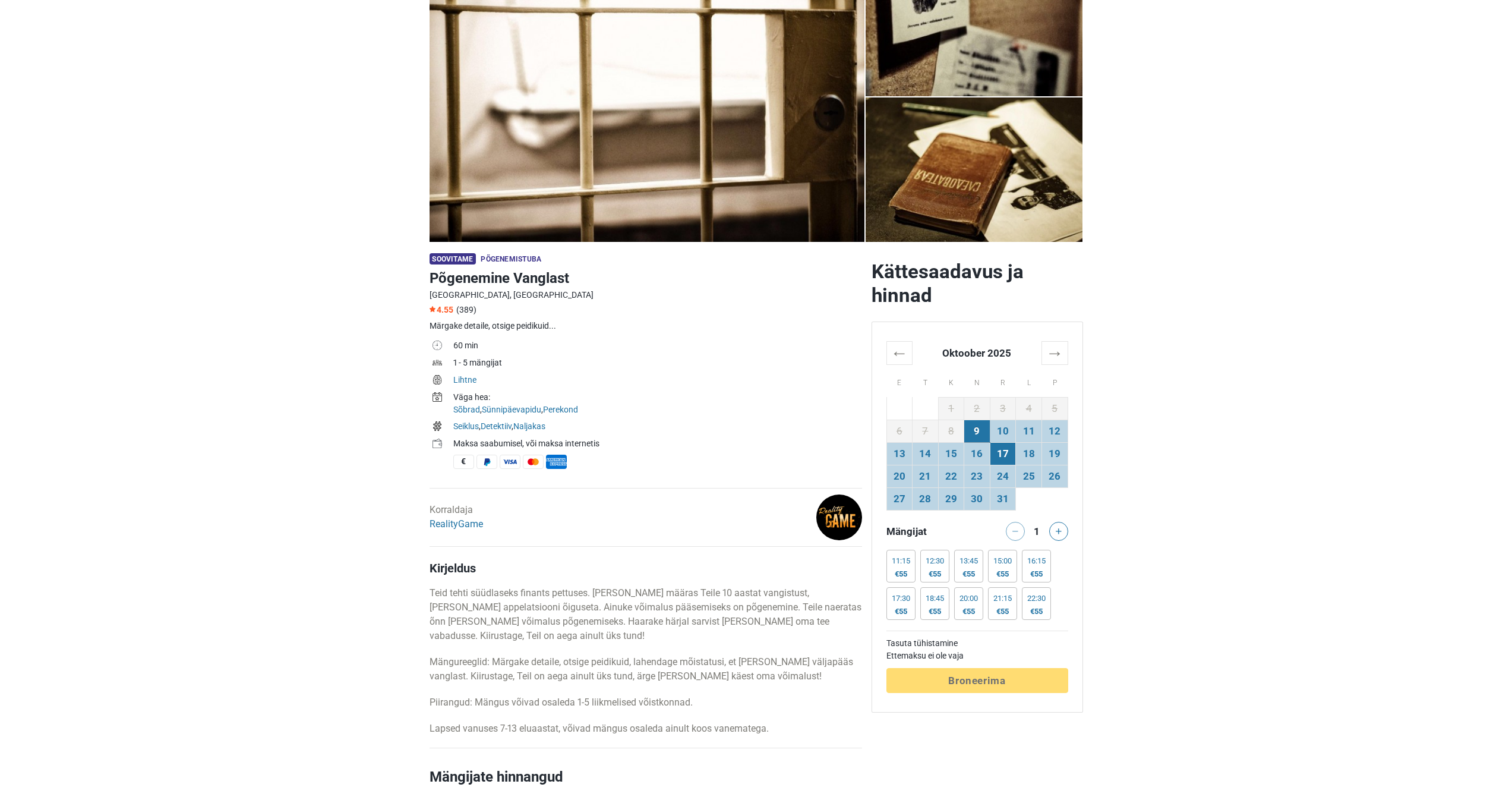
click at [998, 461] on td "17" at bounding box center [1003, 454] width 26 height 23
click at [1011, 567] on div "15:00 €55" at bounding box center [1003, 566] width 29 height 33
click at [1058, 534] on icon at bounding box center [1059, 531] width 6 height 6
click at [1060, 534] on icon at bounding box center [1059, 531] width 6 height 6
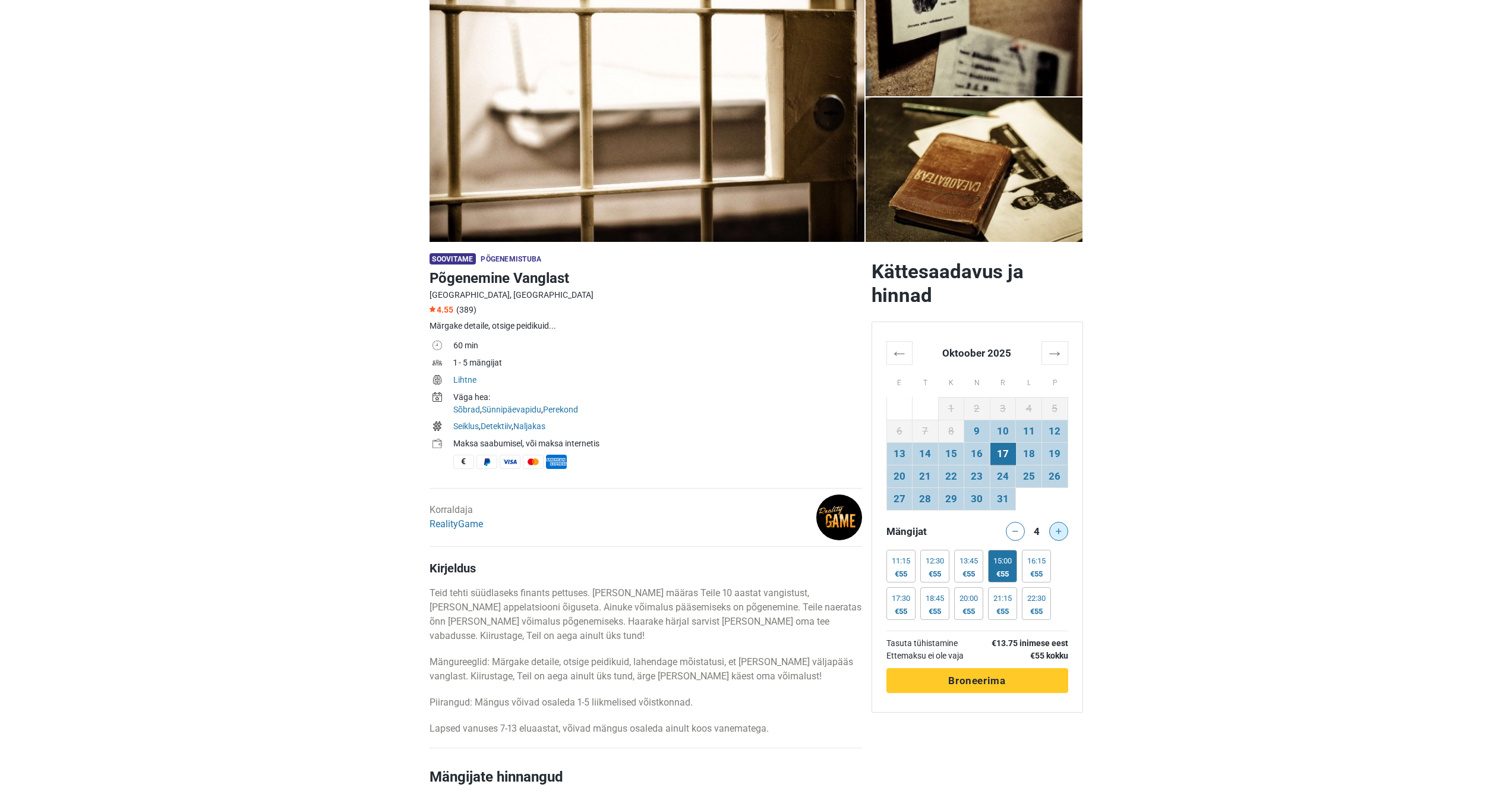
click at [1062, 538] on button at bounding box center [1058, 531] width 19 height 19
click at [1013, 533] on icon at bounding box center [1016, 531] width 6 height 6
click at [1061, 528] on button at bounding box center [1058, 531] width 19 height 19
click at [1017, 533] on icon at bounding box center [1016, 531] width 6 height 6
click at [1059, 531] on icon at bounding box center [1059, 531] width 6 height 6
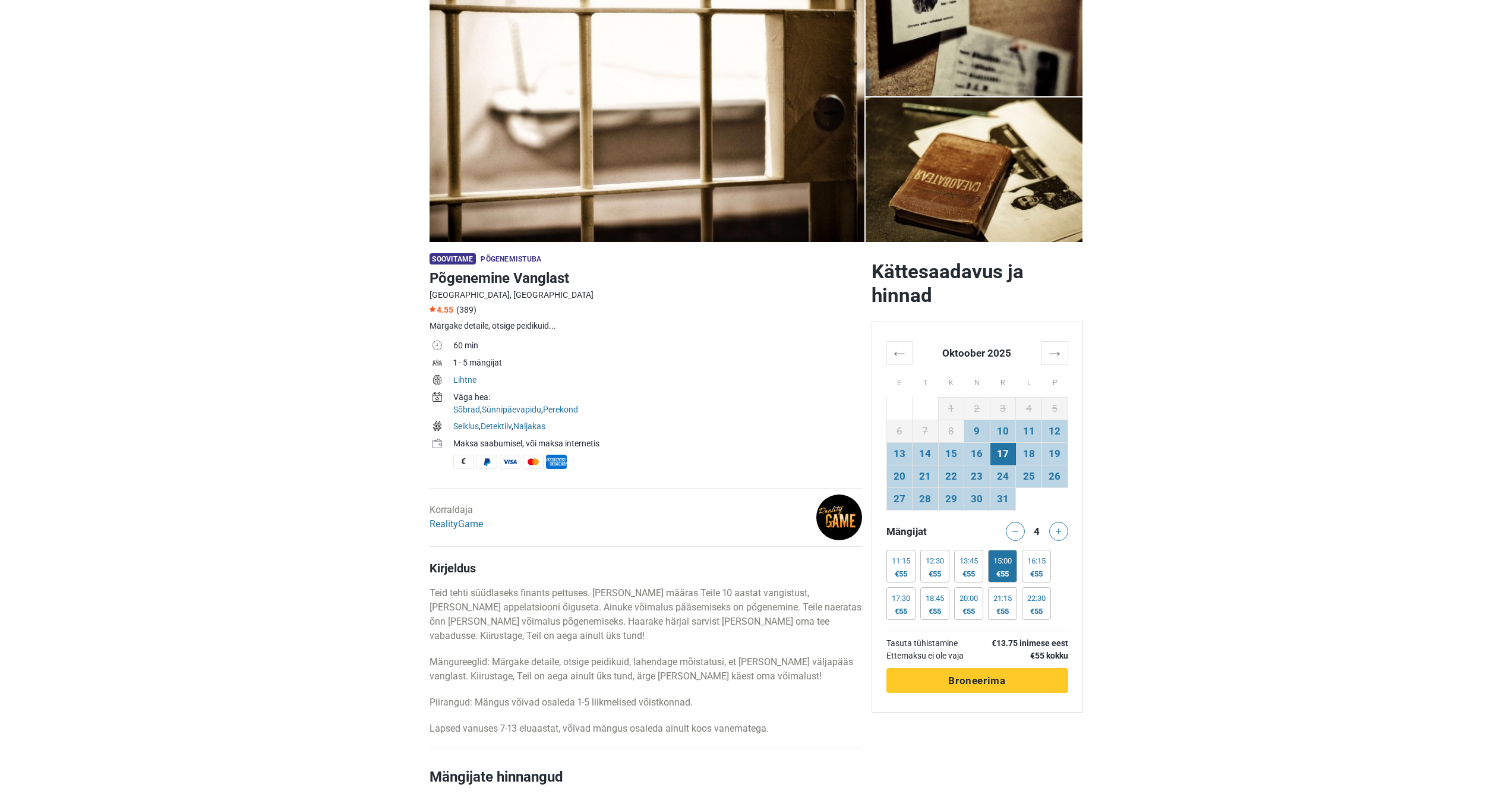
click at [1058, 531] on div at bounding box center [1060, 531] width 24 height 19
click at [1014, 526] on button at bounding box center [1015, 531] width 19 height 19
click at [939, 524] on div "Mängijat" at bounding box center [929, 531] width 96 height 19
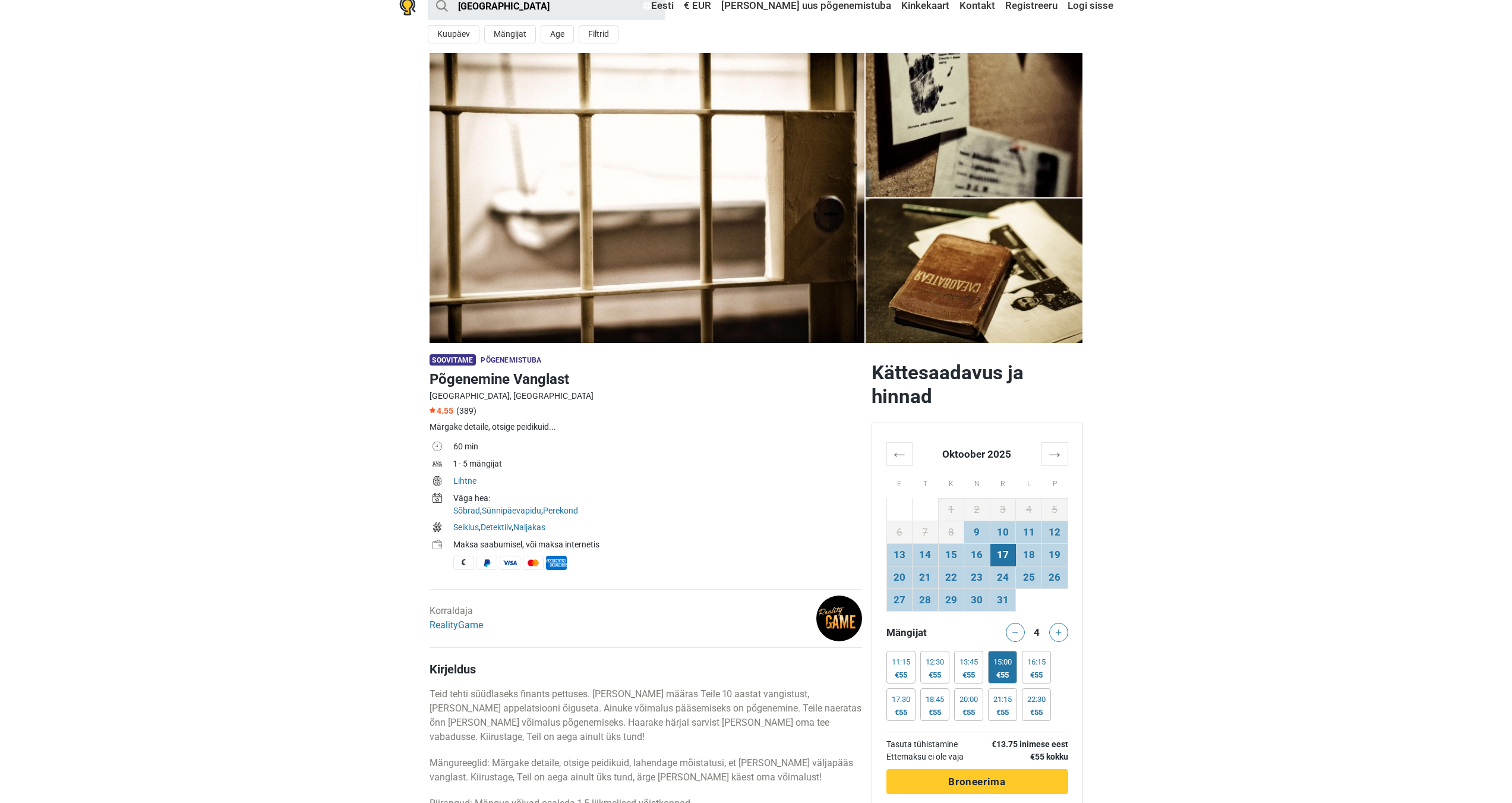
scroll to position [0, 0]
